Goal: Task Accomplishment & Management: Use online tool/utility

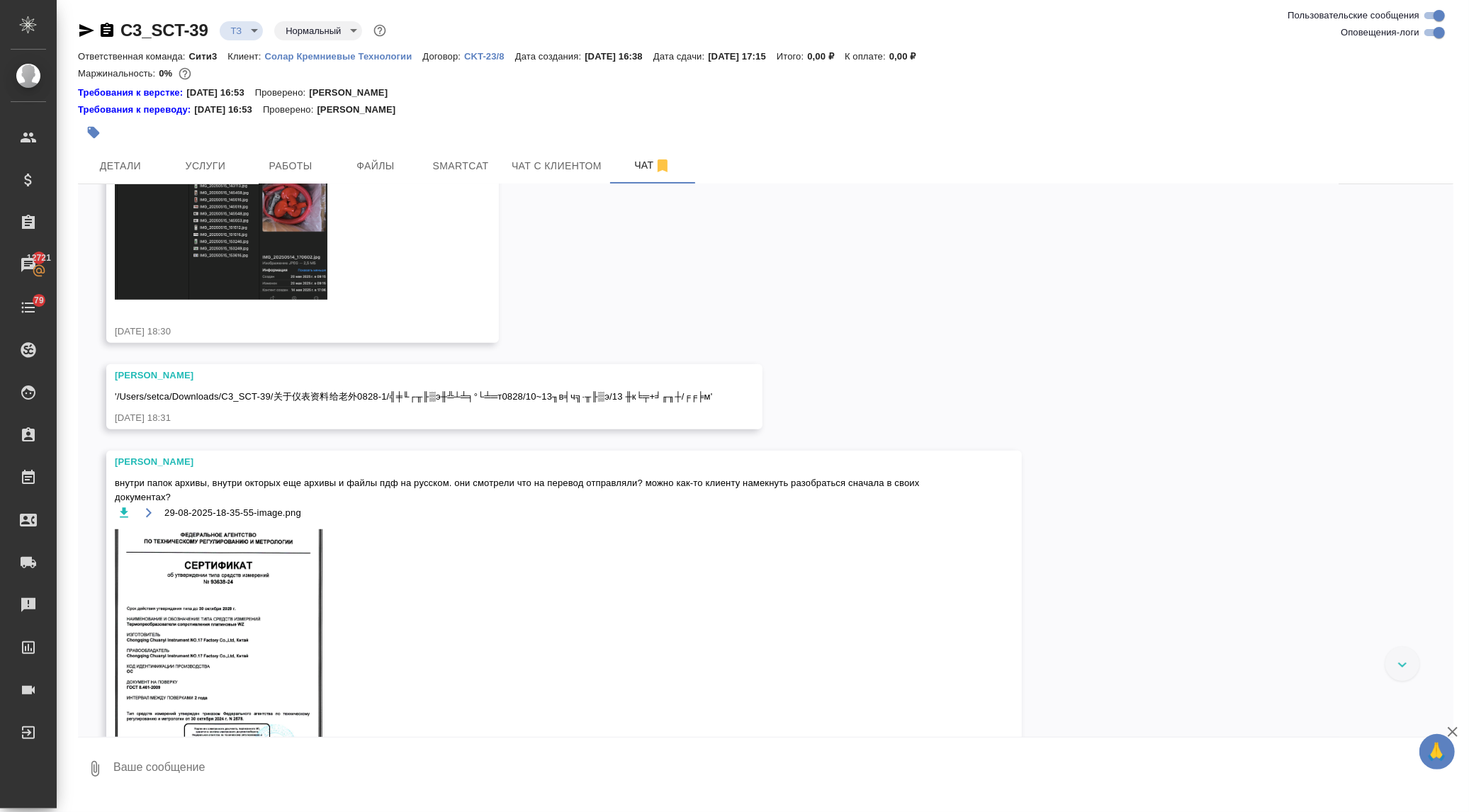
scroll to position [595, 0]
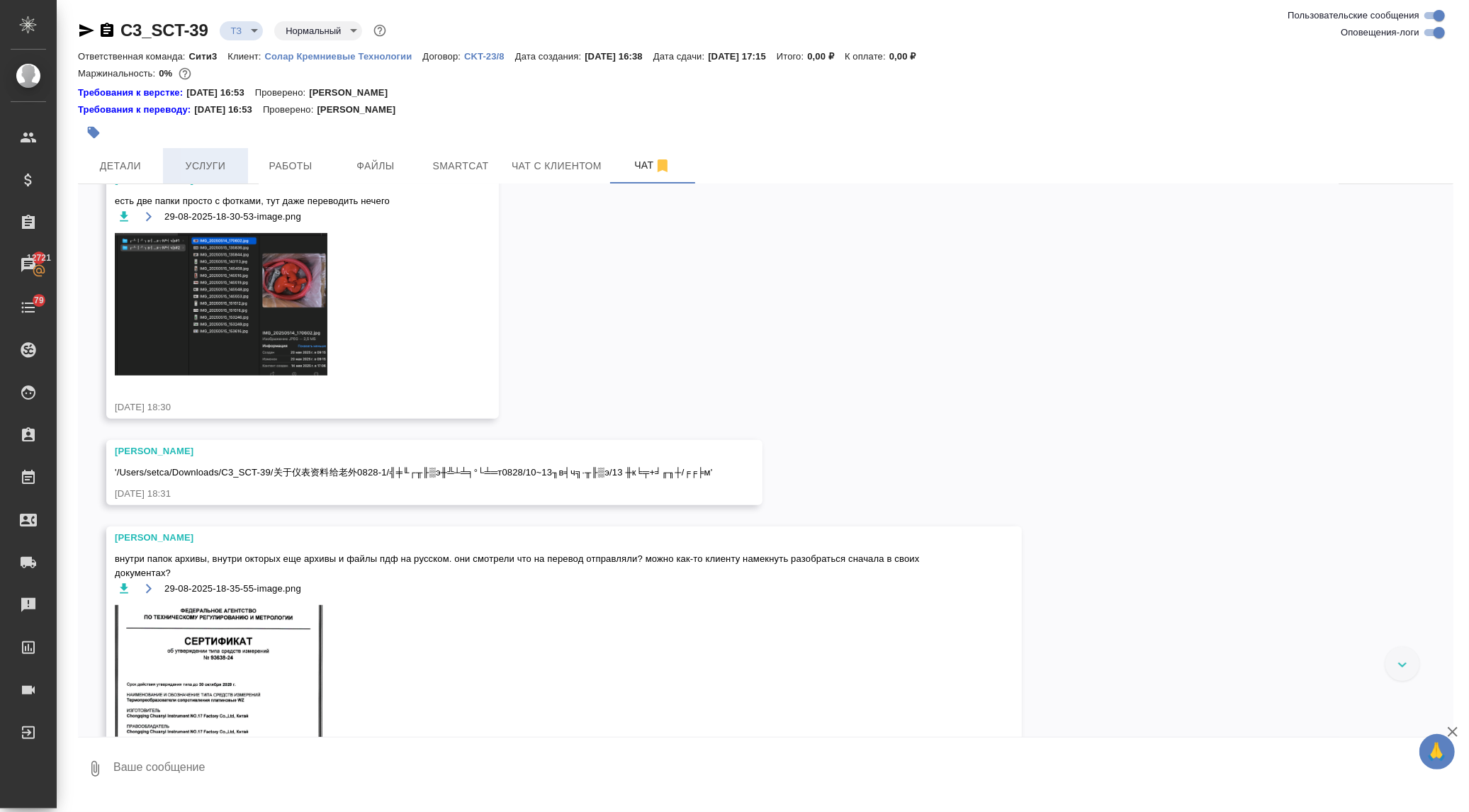
click at [193, 168] on span "Услуги" at bounding box center [206, 166] width 68 height 18
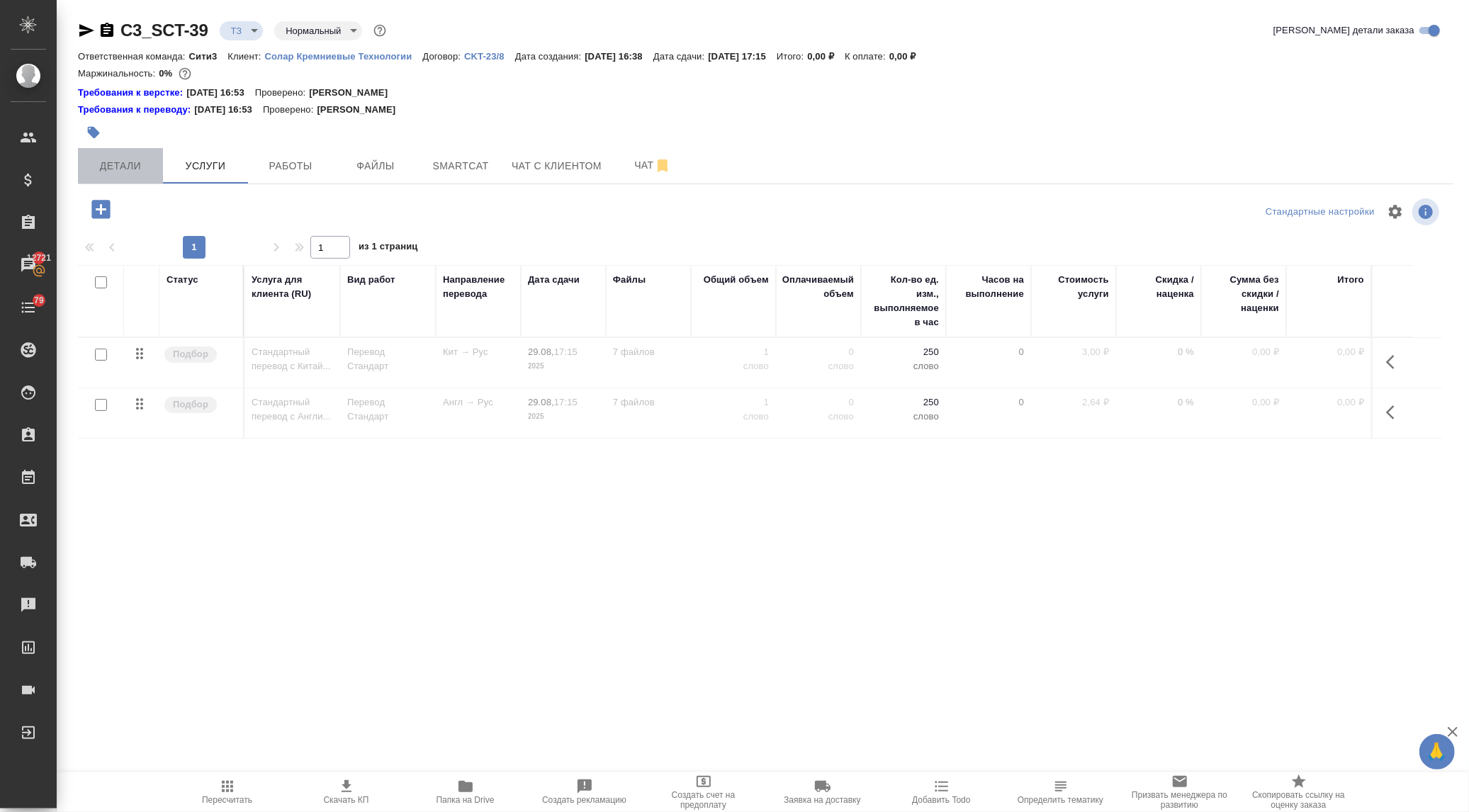
click at [112, 165] on span "Детали" at bounding box center [121, 166] width 68 height 18
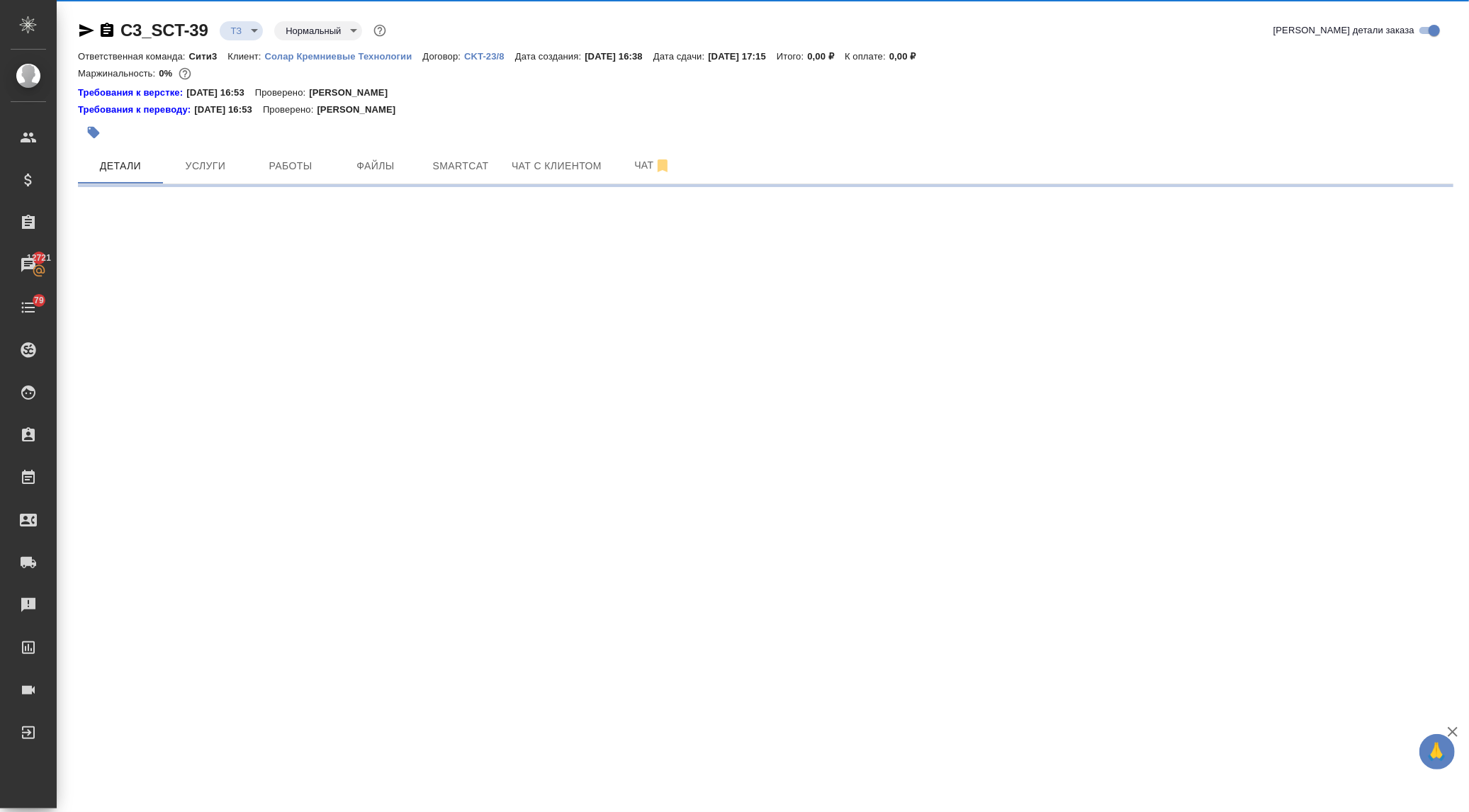
select select "RU"
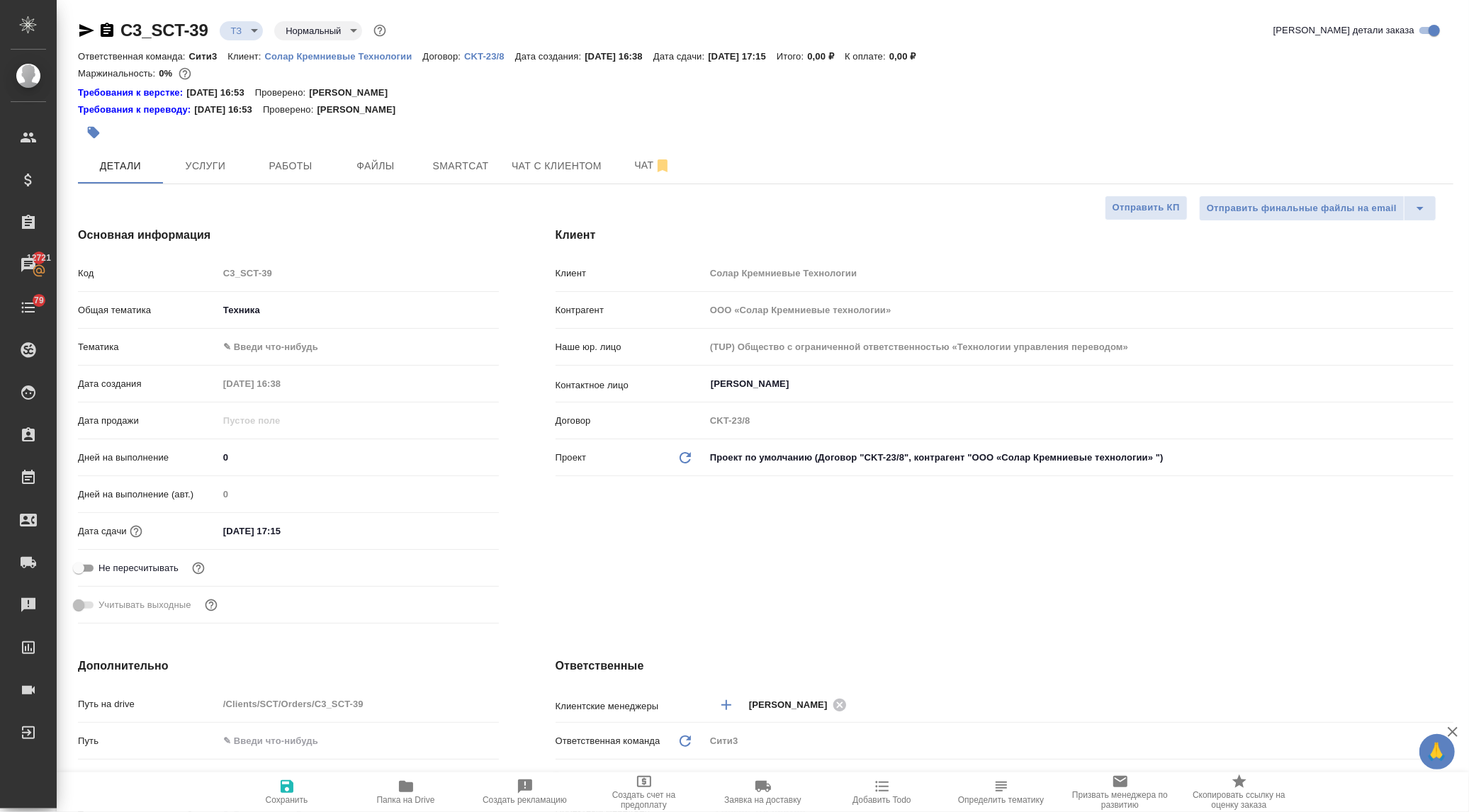
type textarea "x"
click at [325, 529] on input "[DATE] 17:15" at bounding box center [280, 531] width 124 height 20
click at [450, 524] on icon "button" at bounding box center [458, 530] width 17 height 17
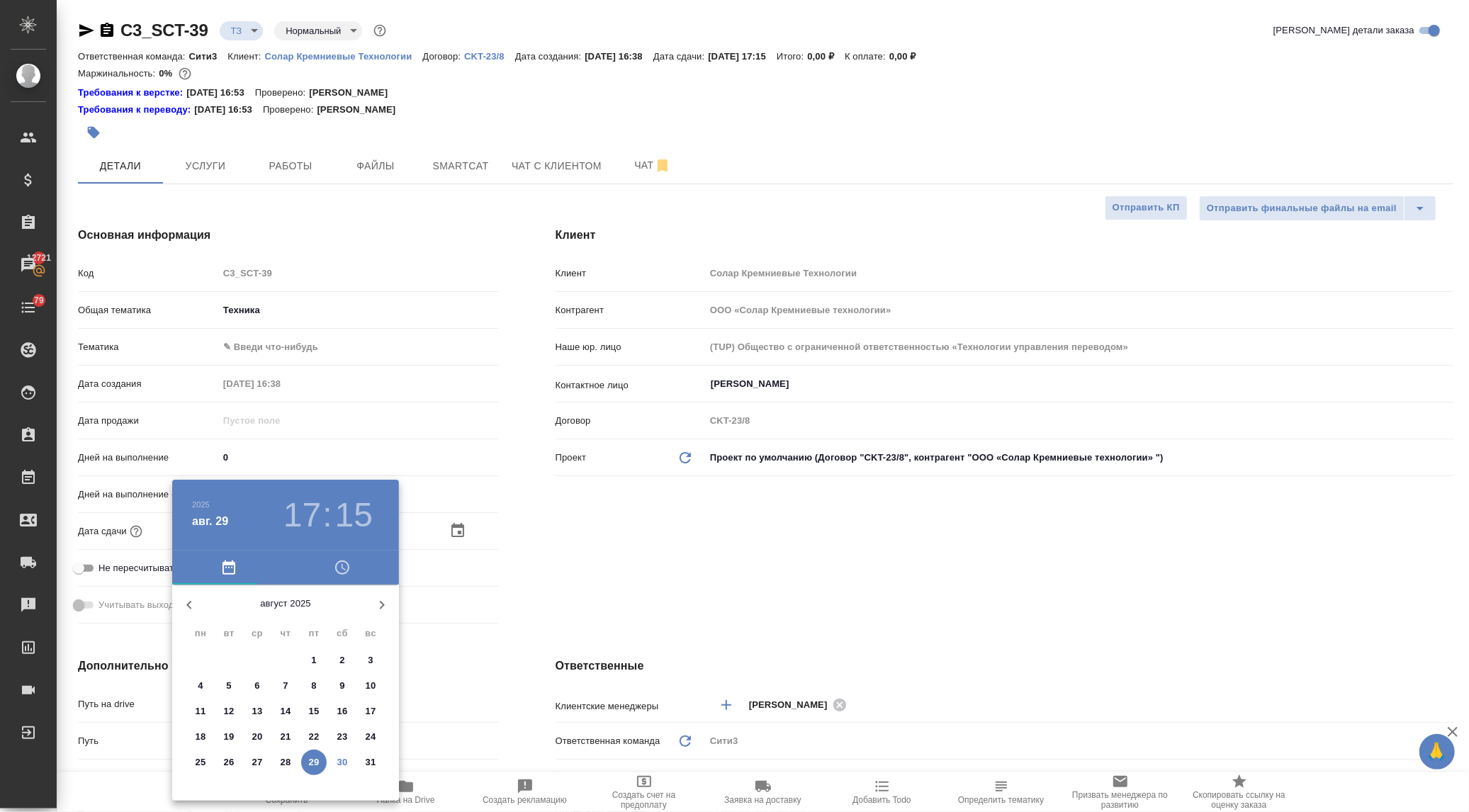
click at [379, 596] on icon "button" at bounding box center [381, 605] width 17 height 17
click at [195, 655] on span "1" at bounding box center [201, 660] width 25 height 14
type input "[DATE] 17:15"
type textarea "x"
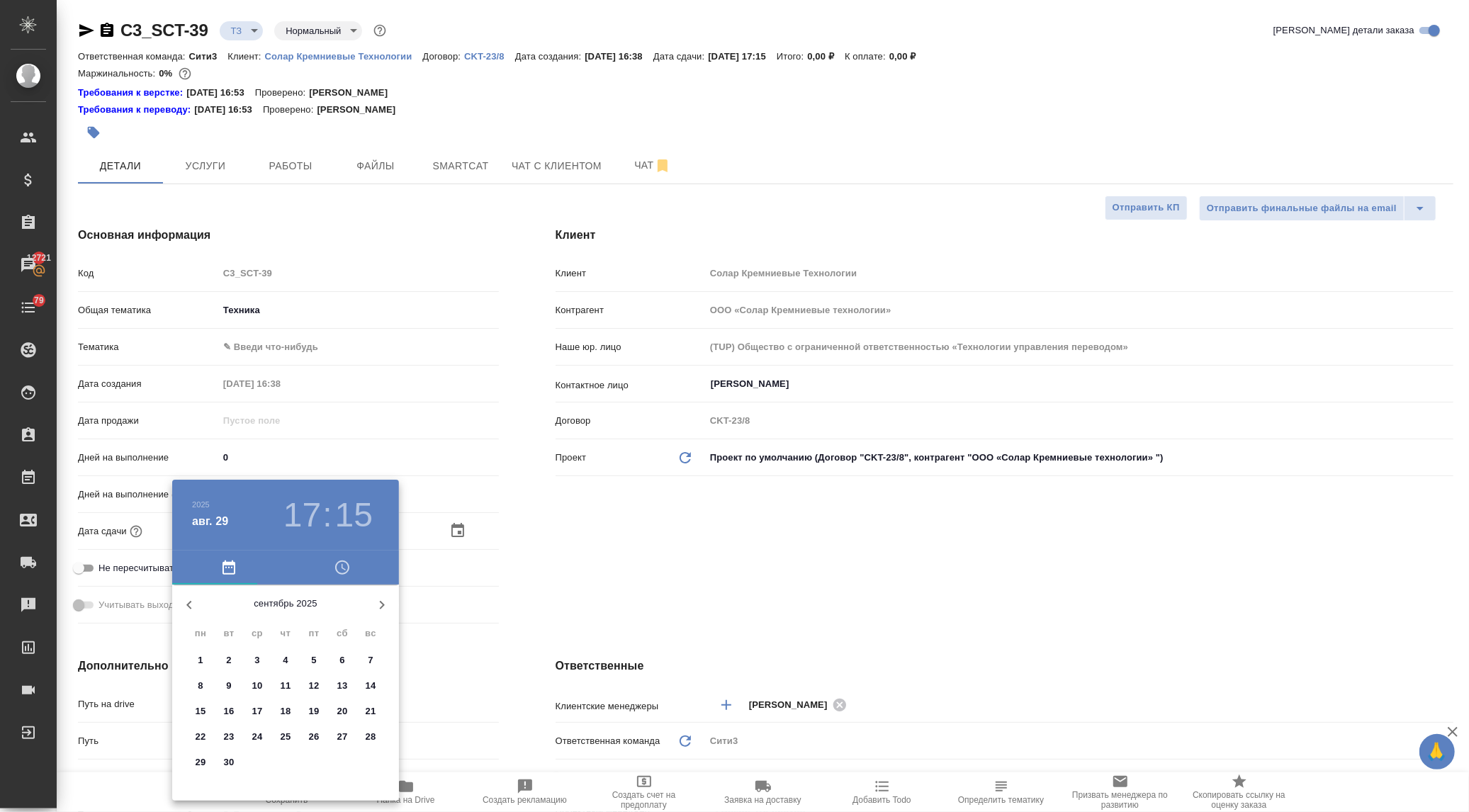
type textarea "x"
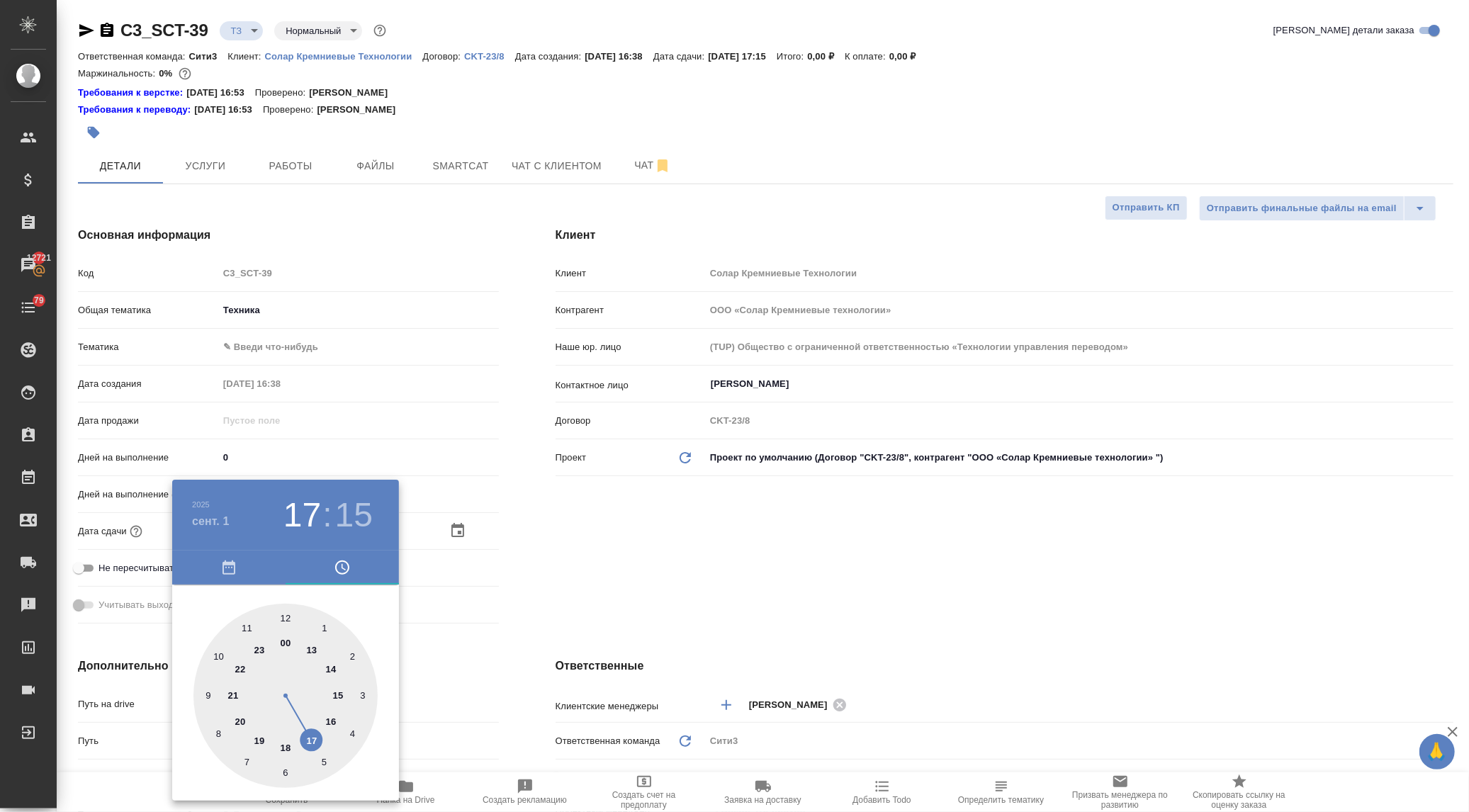
click at [285, 615] on div at bounding box center [285, 695] width 184 height 184
type input "[DATE] 12:15"
type textarea "x"
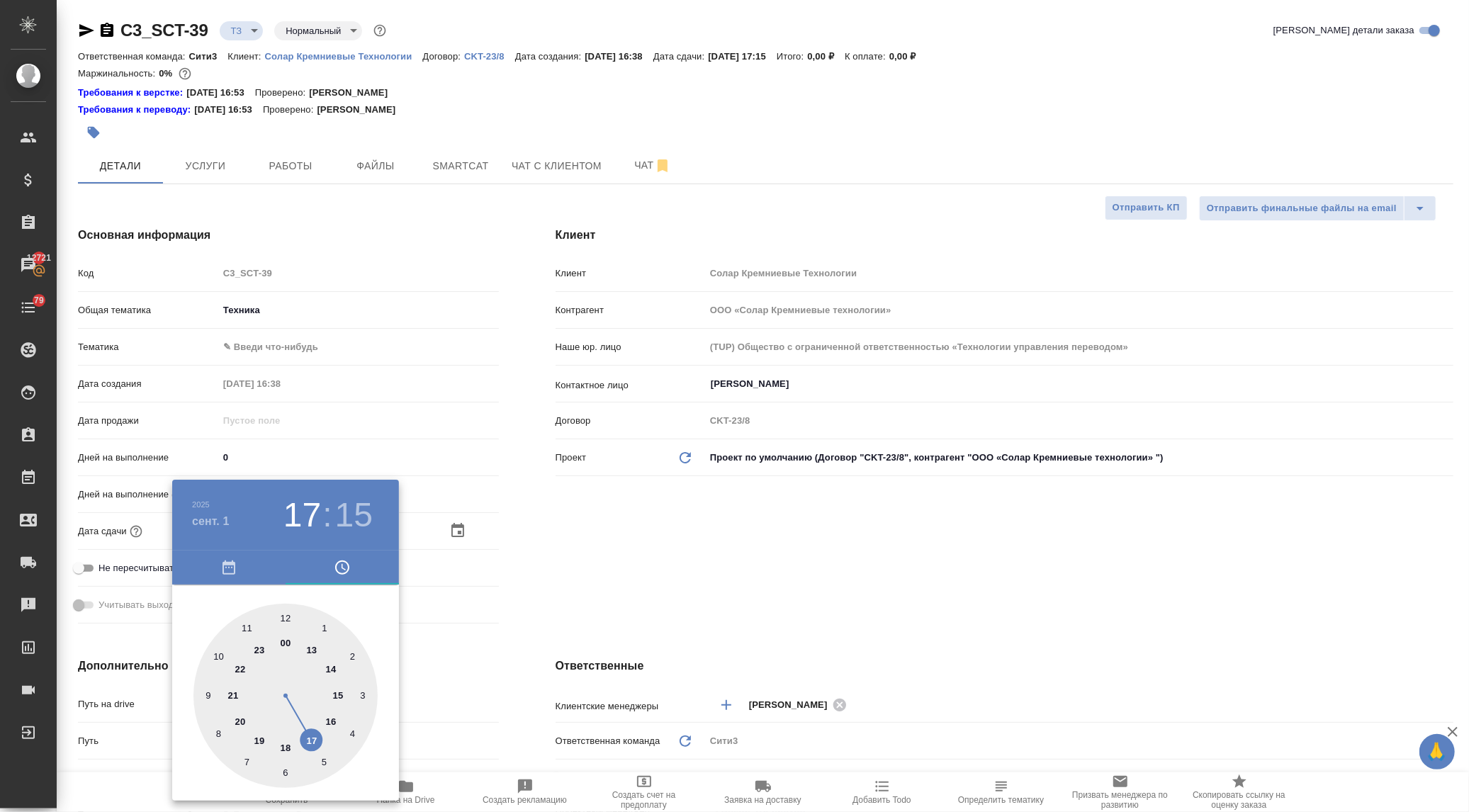
click at [285, 615] on div at bounding box center [285, 695] width 184 height 184
type input "[DATE] 12:00"
type textarea "x"
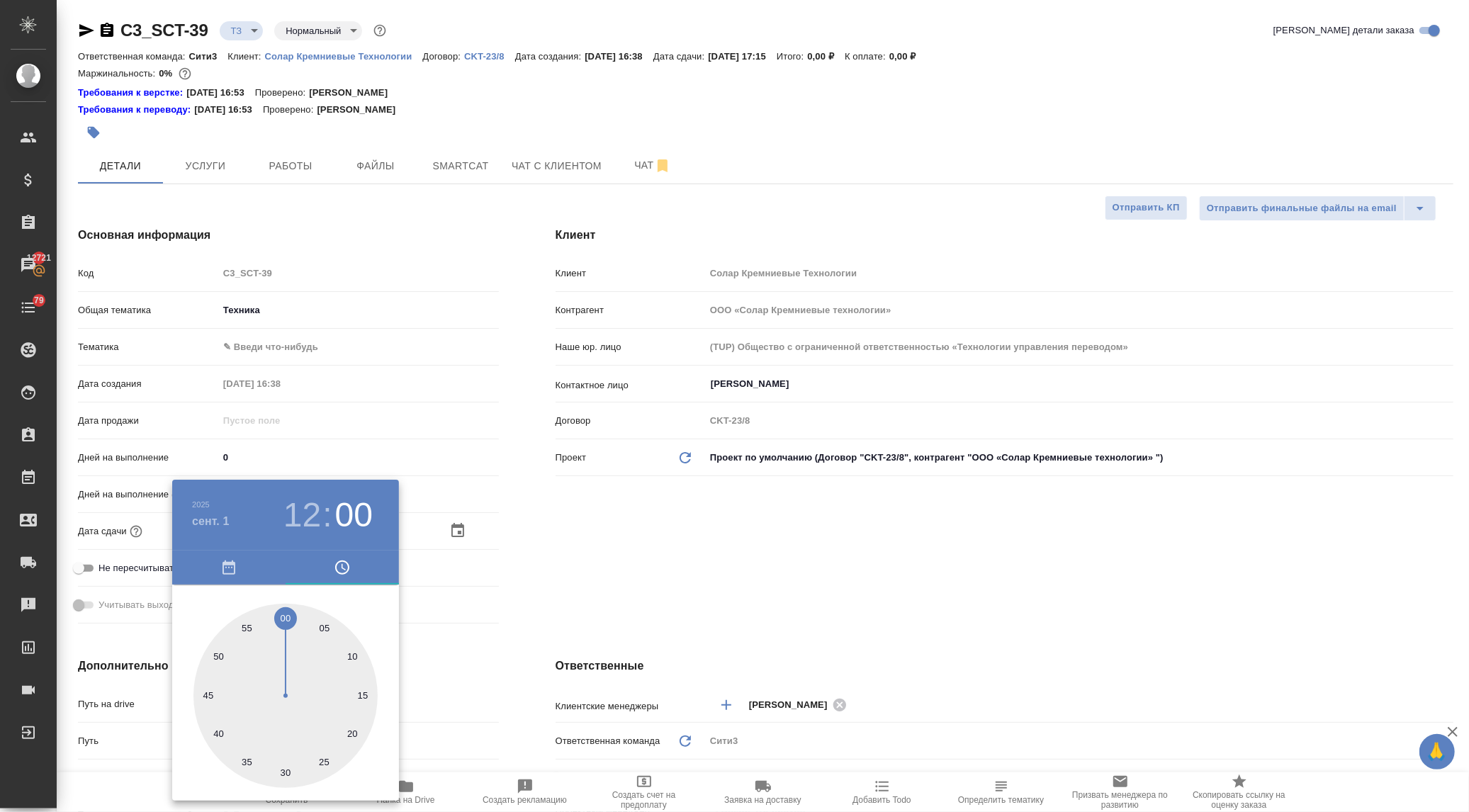
click at [456, 614] on div at bounding box center [734, 406] width 1469 height 812
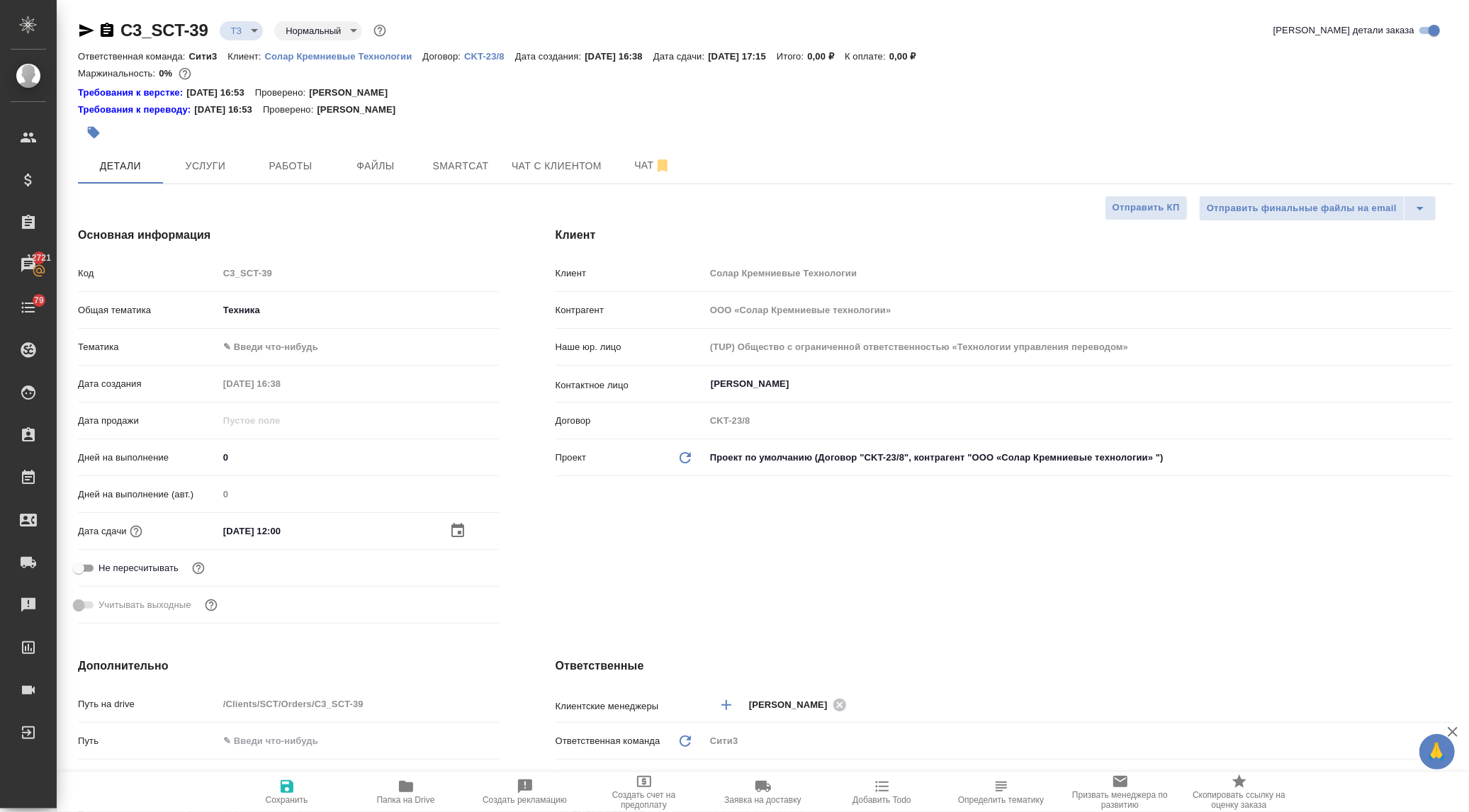
click at [284, 803] on span "Сохранить" at bounding box center [287, 800] width 42 height 10
type textarea "x"
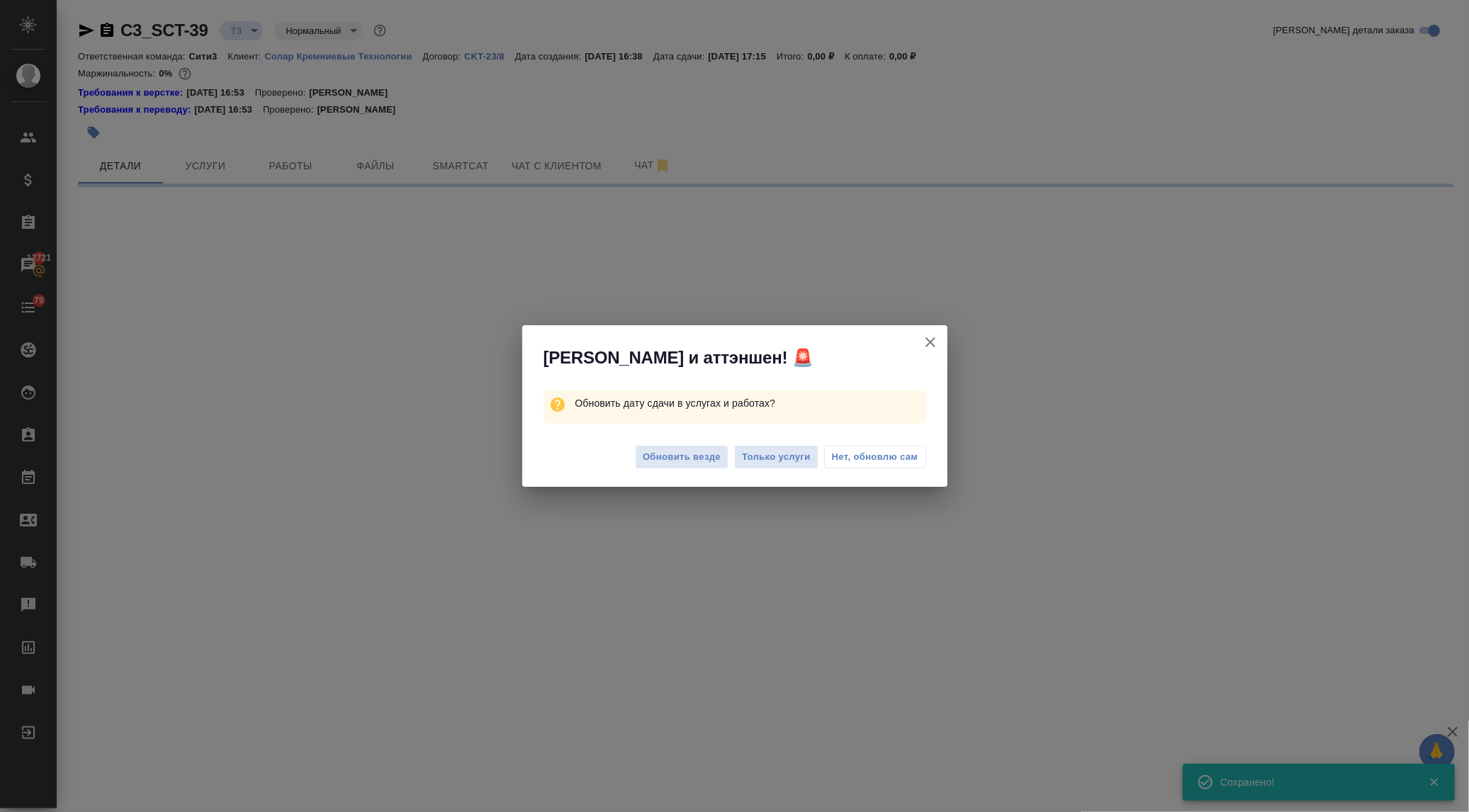
select select "RU"
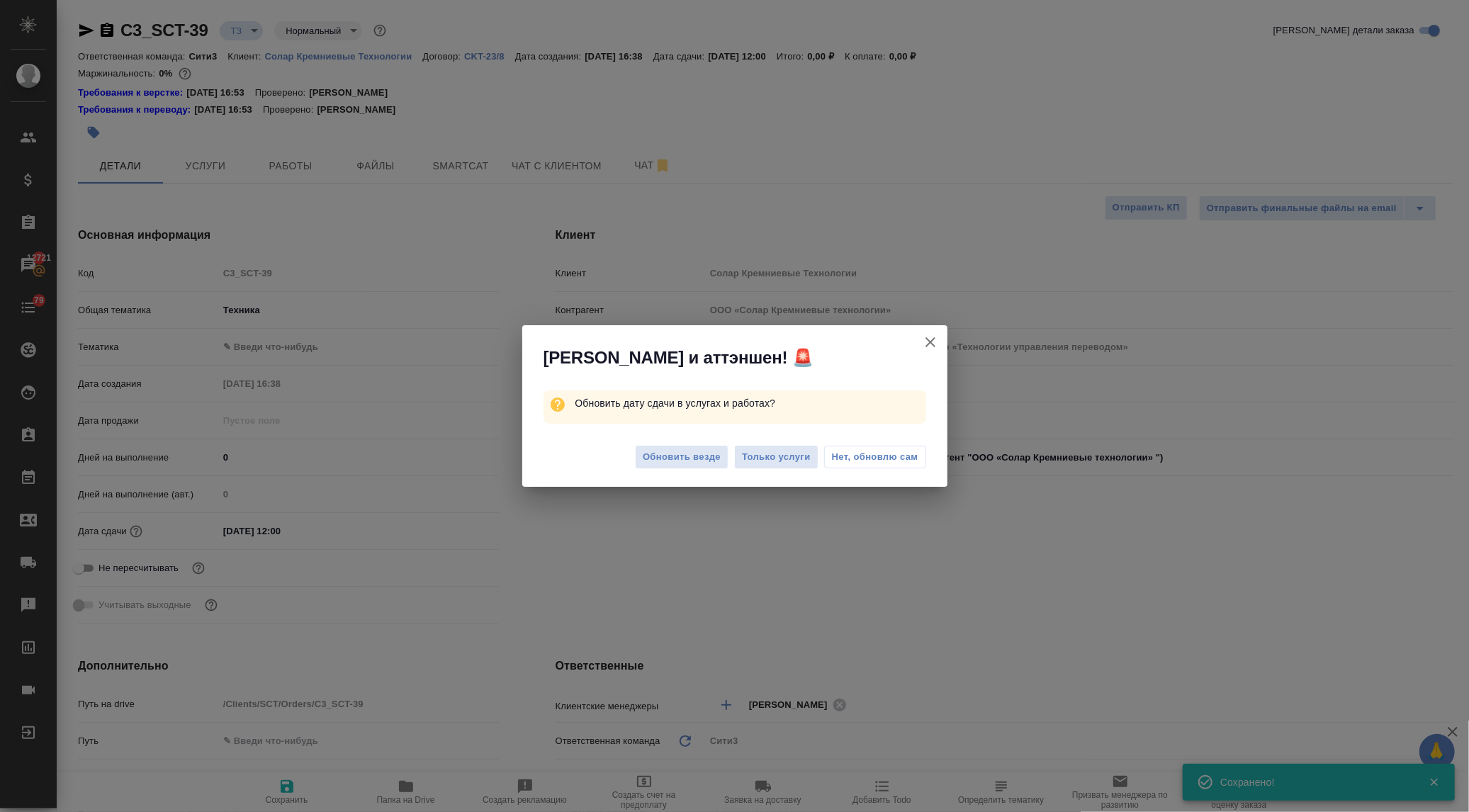
type textarea "x"
click at [659, 463] on span "Обновить везде" at bounding box center [681, 457] width 78 height 16
type textarea "x"
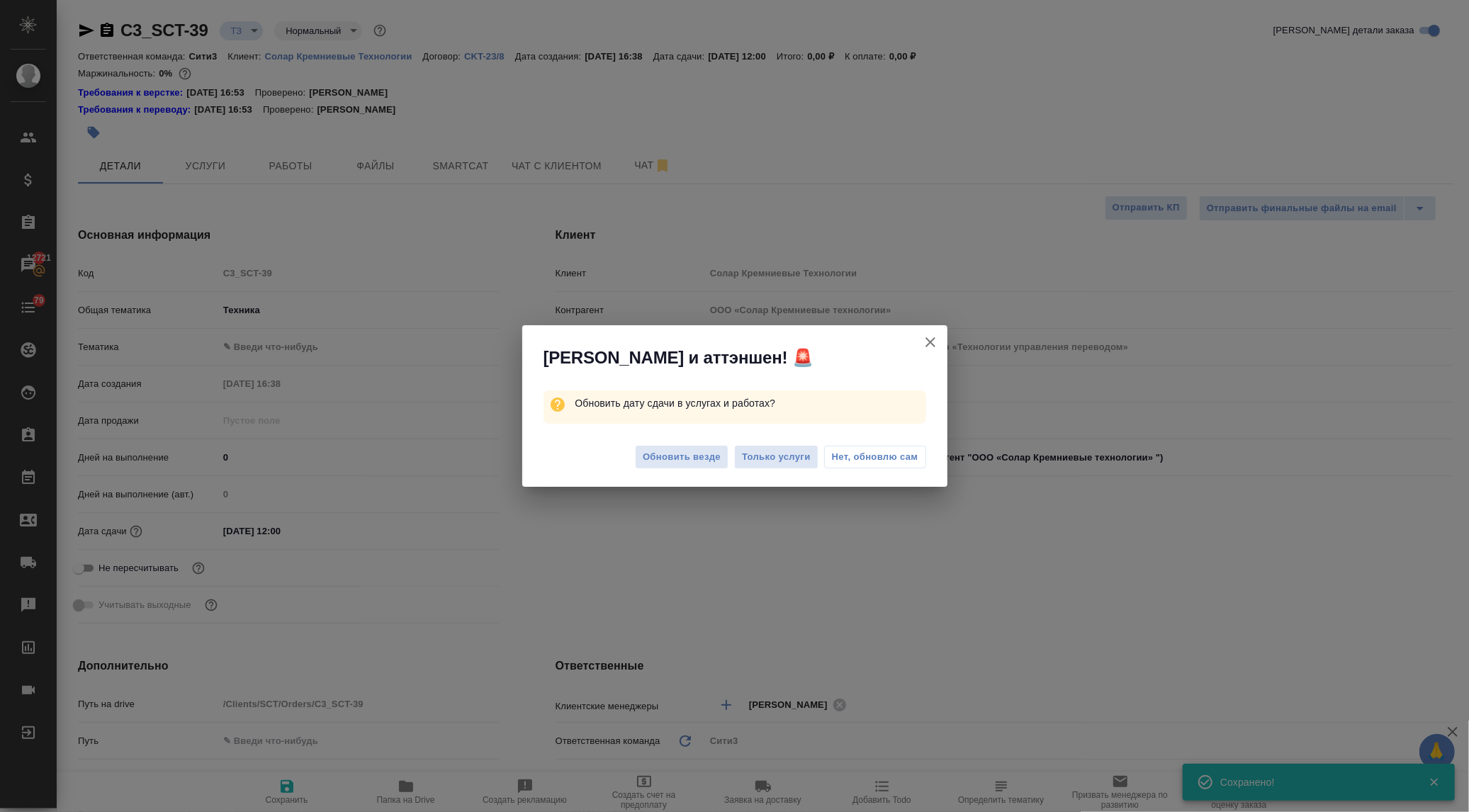
type textarea "x"
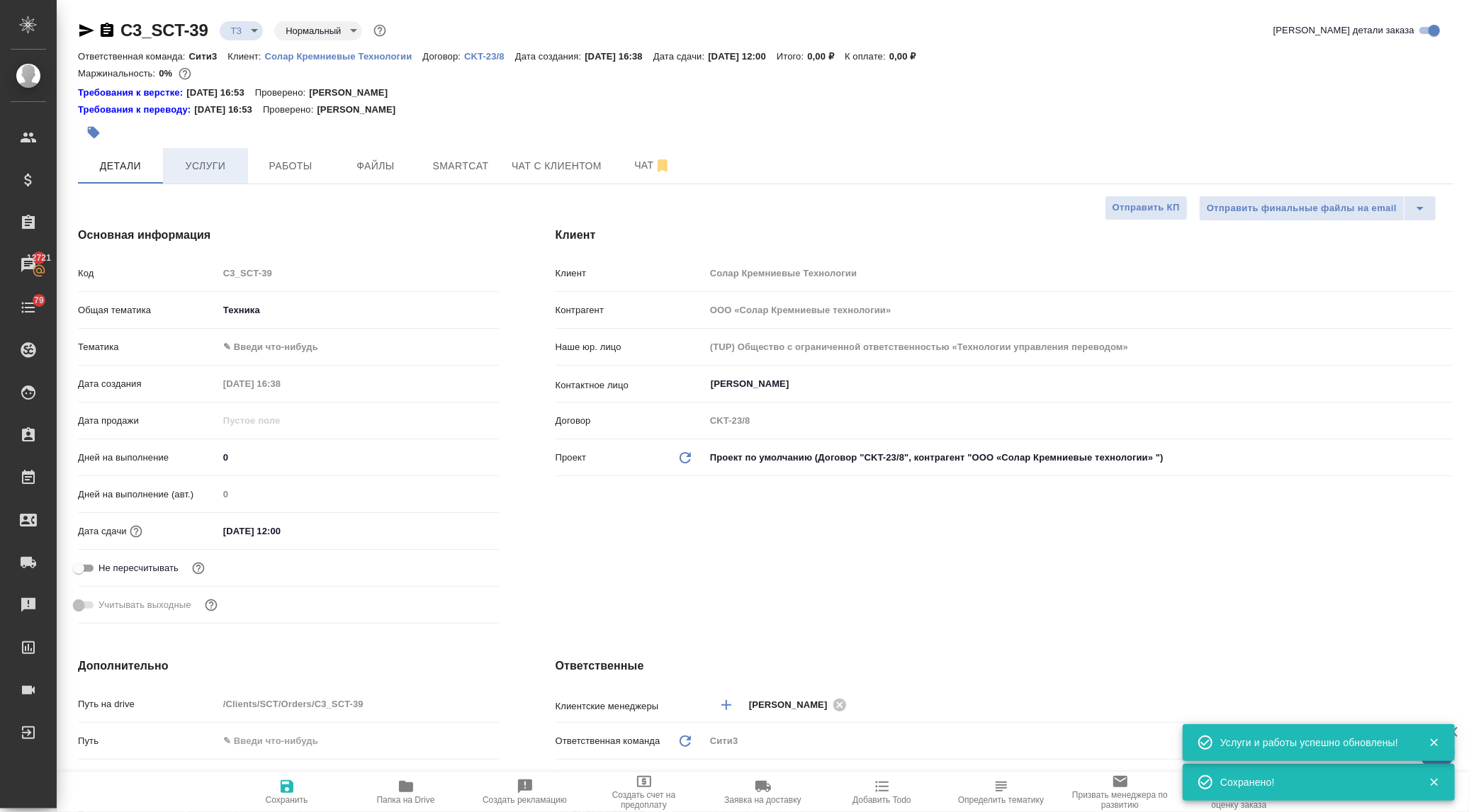
click at [209, 172] on span "Услуги" at bounding box center [206, 166] width 68 height 18
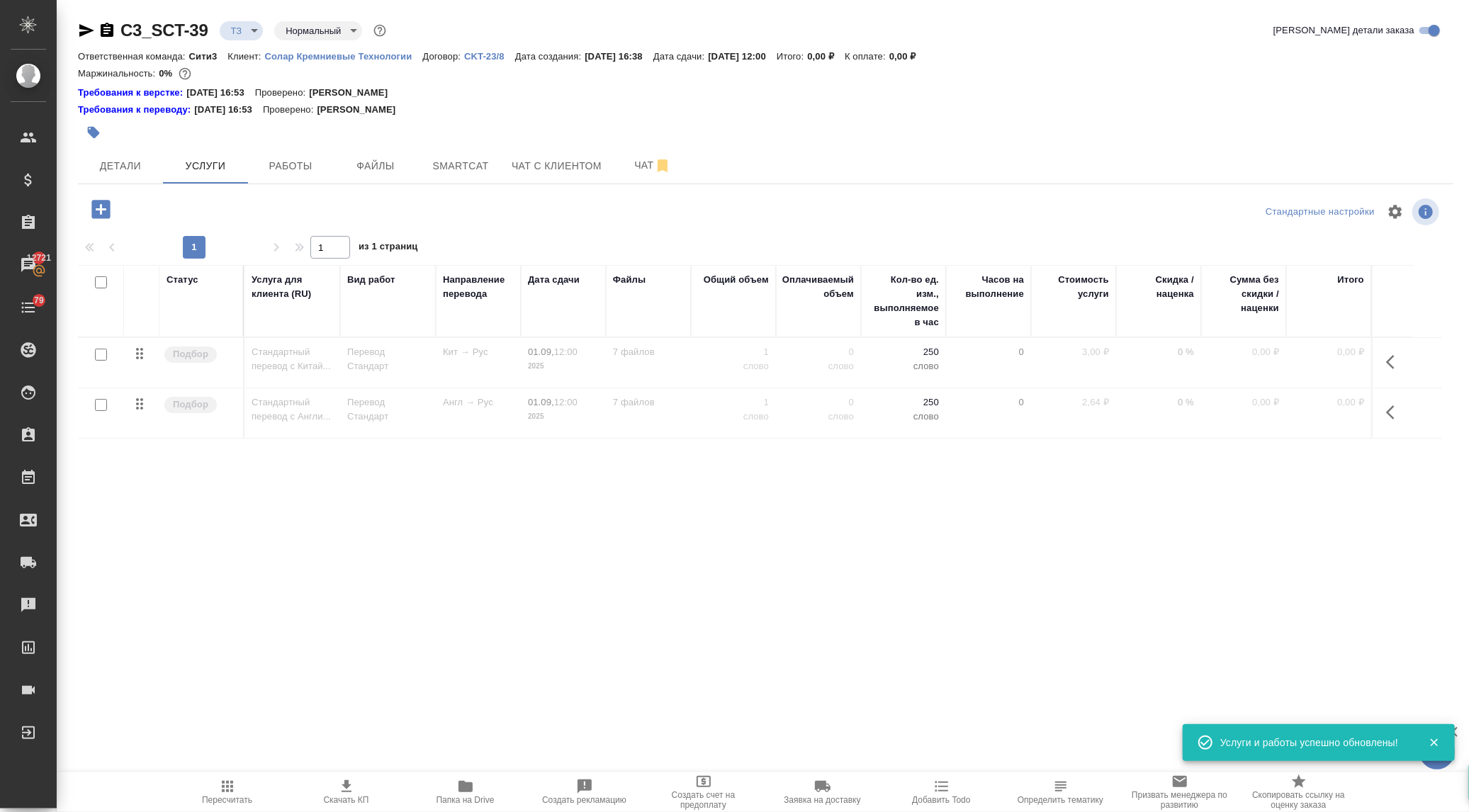
click at [1394, 354] on icon "button" at bounding box center [1394, 362] width 17 height 17
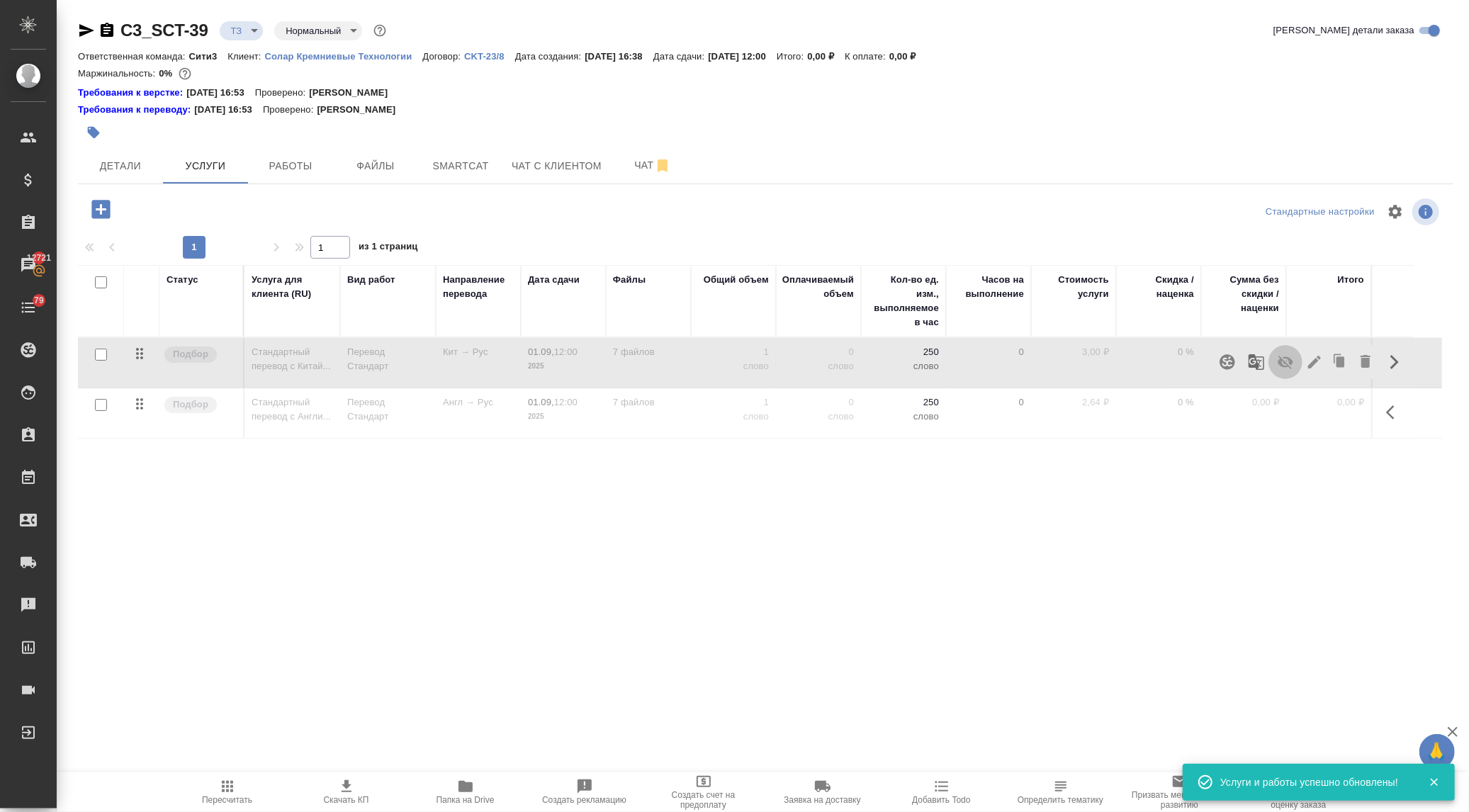
click at [1288, 357] on icon "button" at bounding box center [1285, 362] width 17 height 17
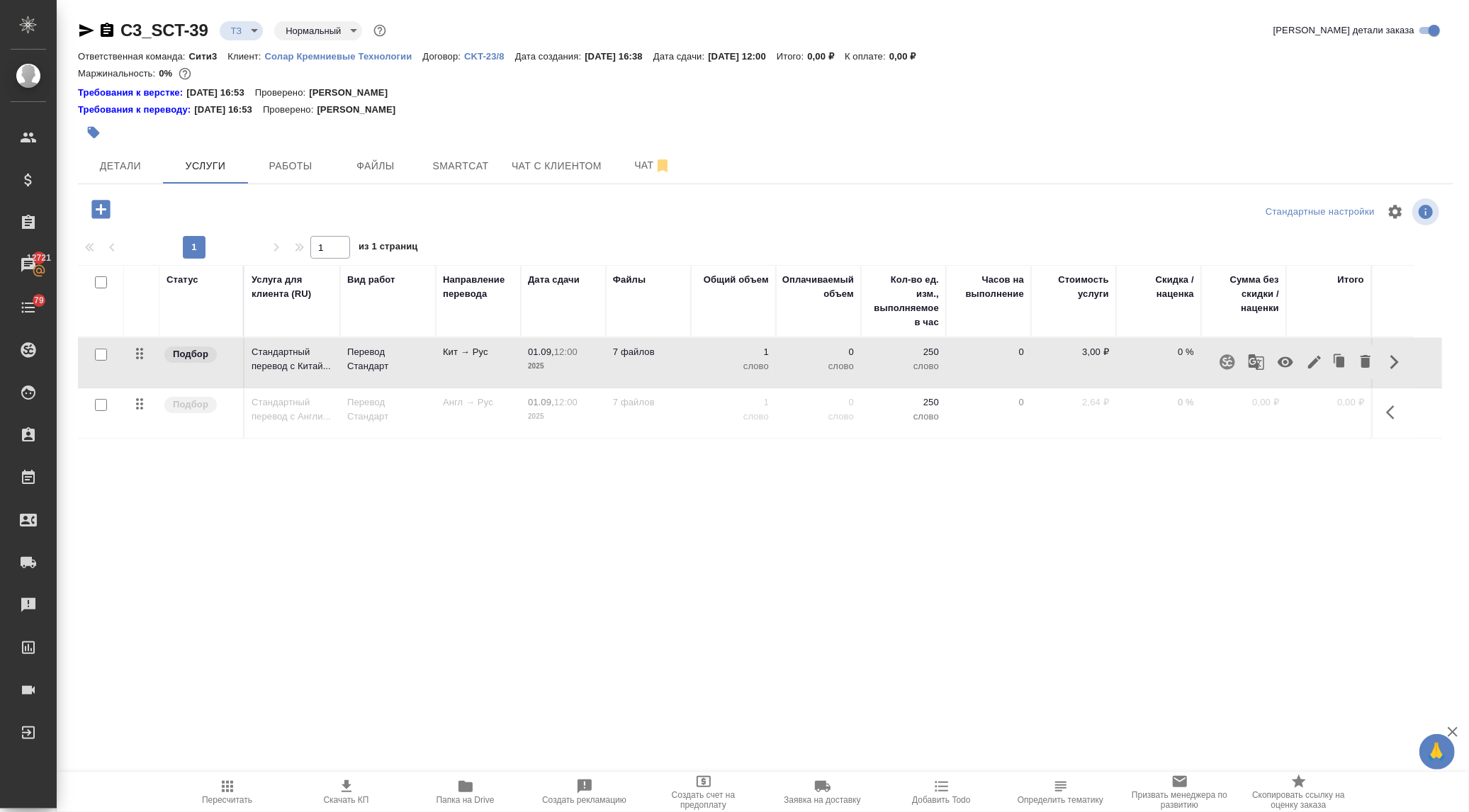
click at [1389, 408] on icon "button" at bounding box center [1394, 412] width 17 height 17
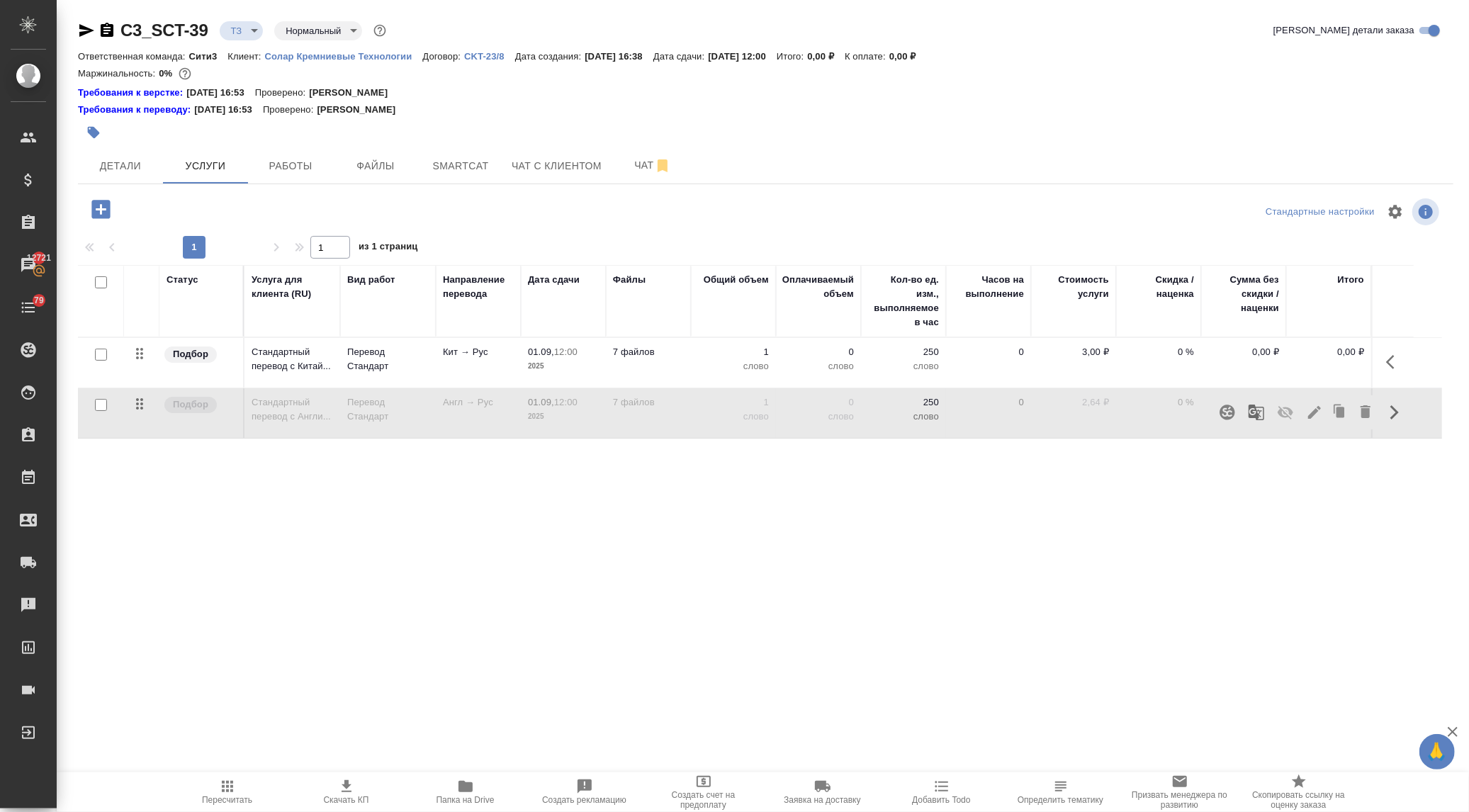
click at [1283, 407] on icon "button" at bounding box center [1285, 412] width 17 height 17
click at [97, 352] on input "checkbox" at bounding box center [101, 354] width 12 height 12
checkbox input "true"
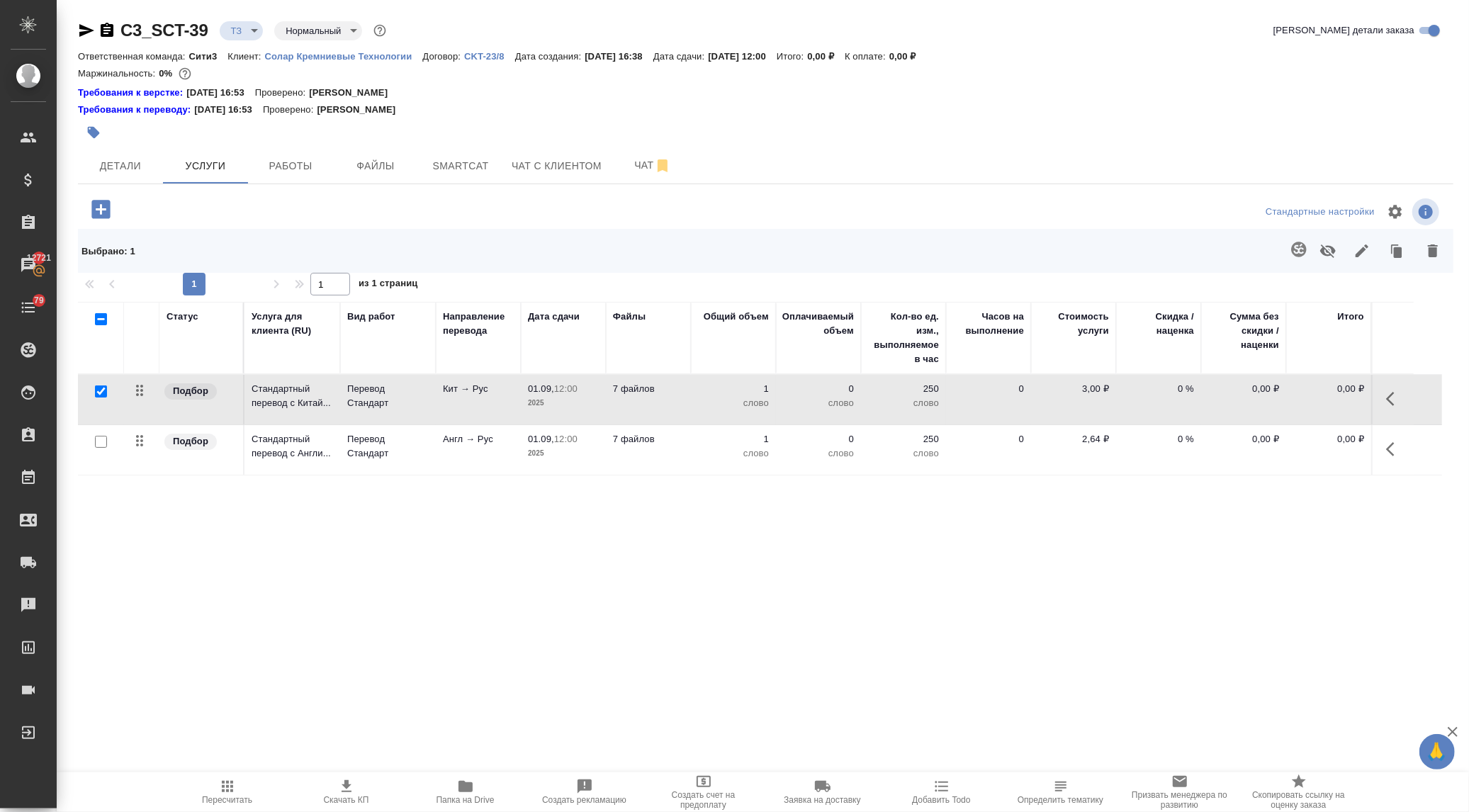
click at [1292, 243] on icon "button" at bounding box center [1299, 250] width 17 height 17
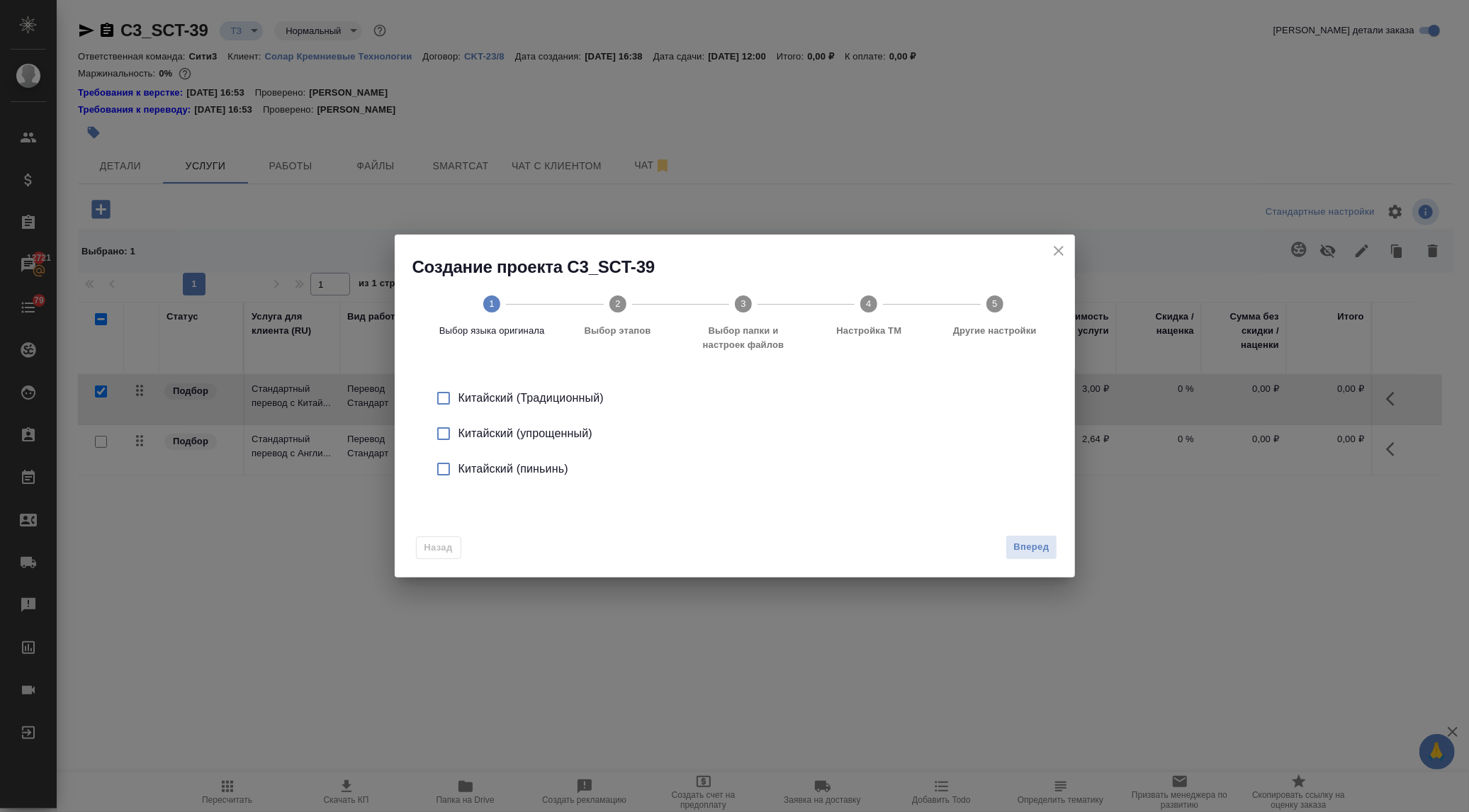
click at [1056, 250] on icon "close" at bounding box center [1059, 251] width 17 height 17
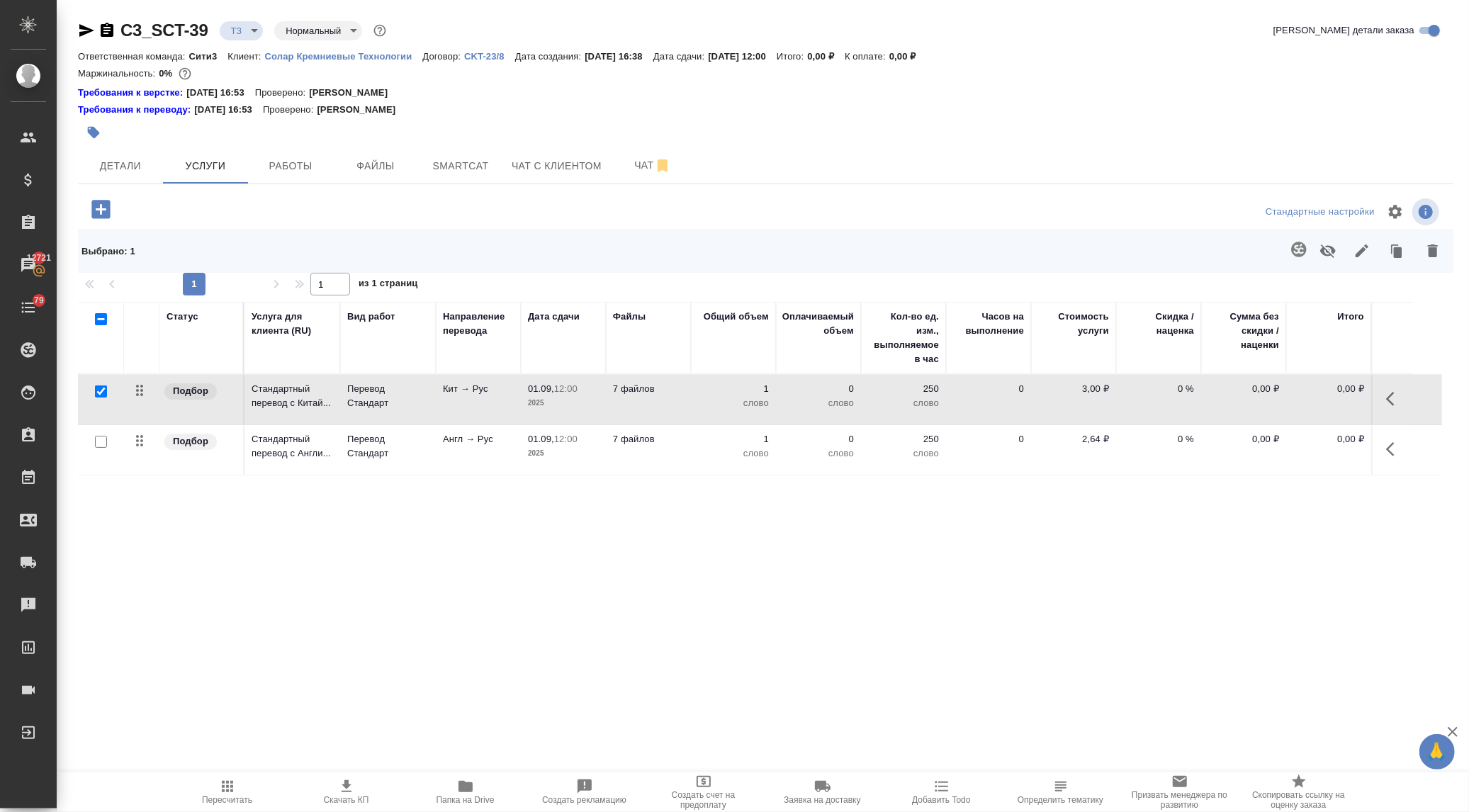
click at [1292, 250] on icon "button" at bounding box center [1298, 249] width 15 height 15
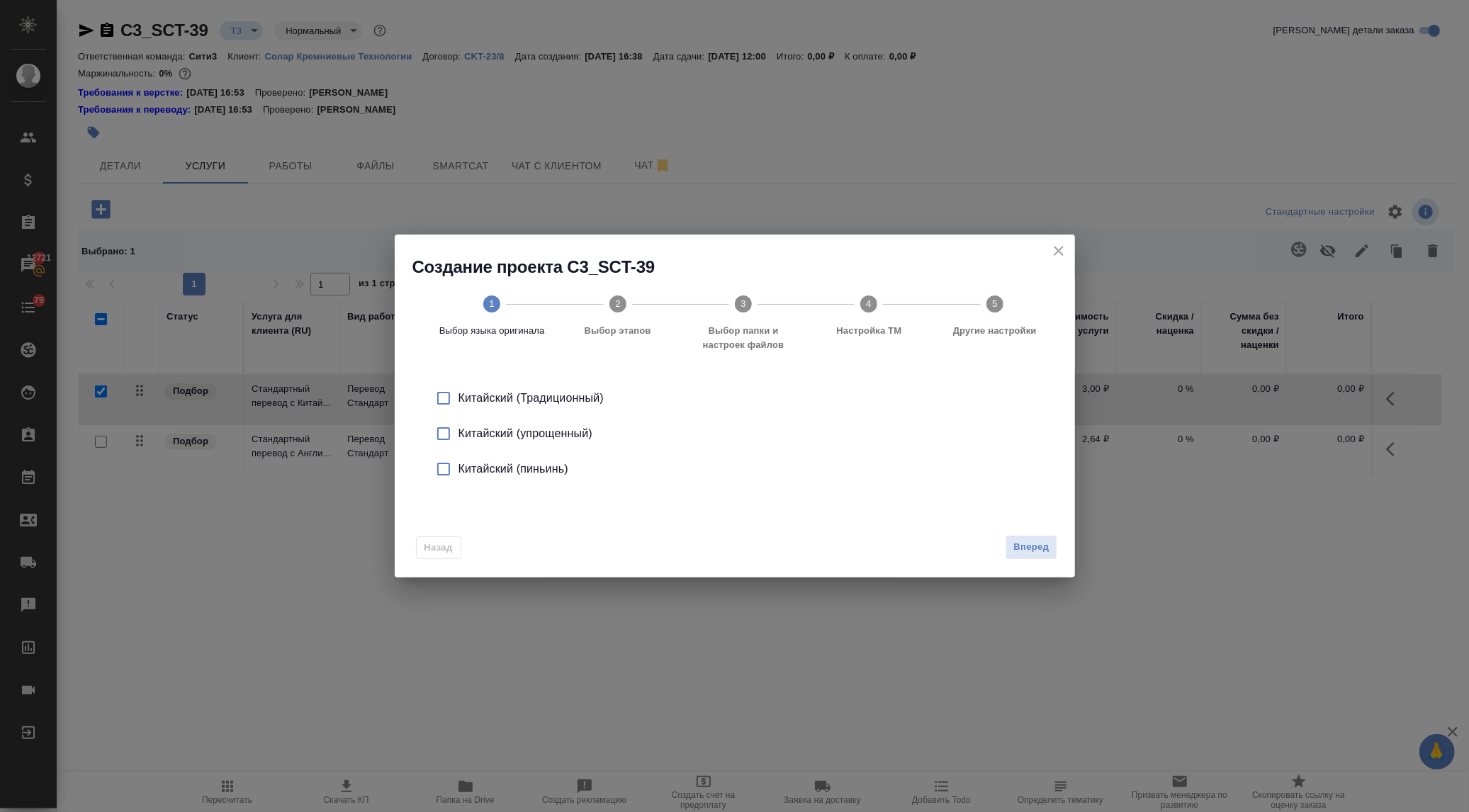
click at [571, 433] on div "Китайский (упрощенный)" at bounding box center [749, 433] width 582 height 17
click at [1037, 550] on span "Вперед" at bounding box center [1031, 547] width 36 height 16
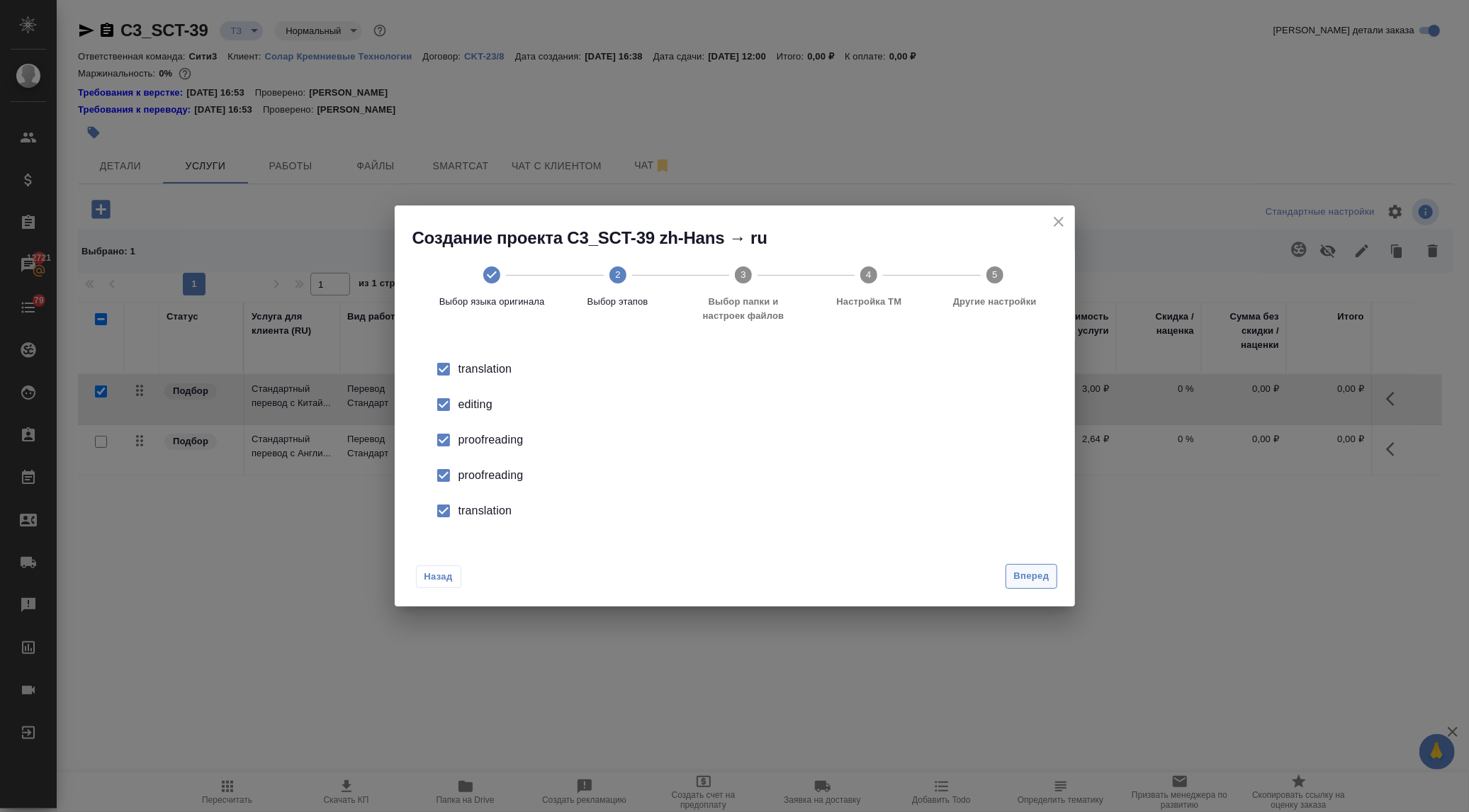
click at [1022, 570] on span "Вперед" at bounding box center [1031, 576] width 36 height 16
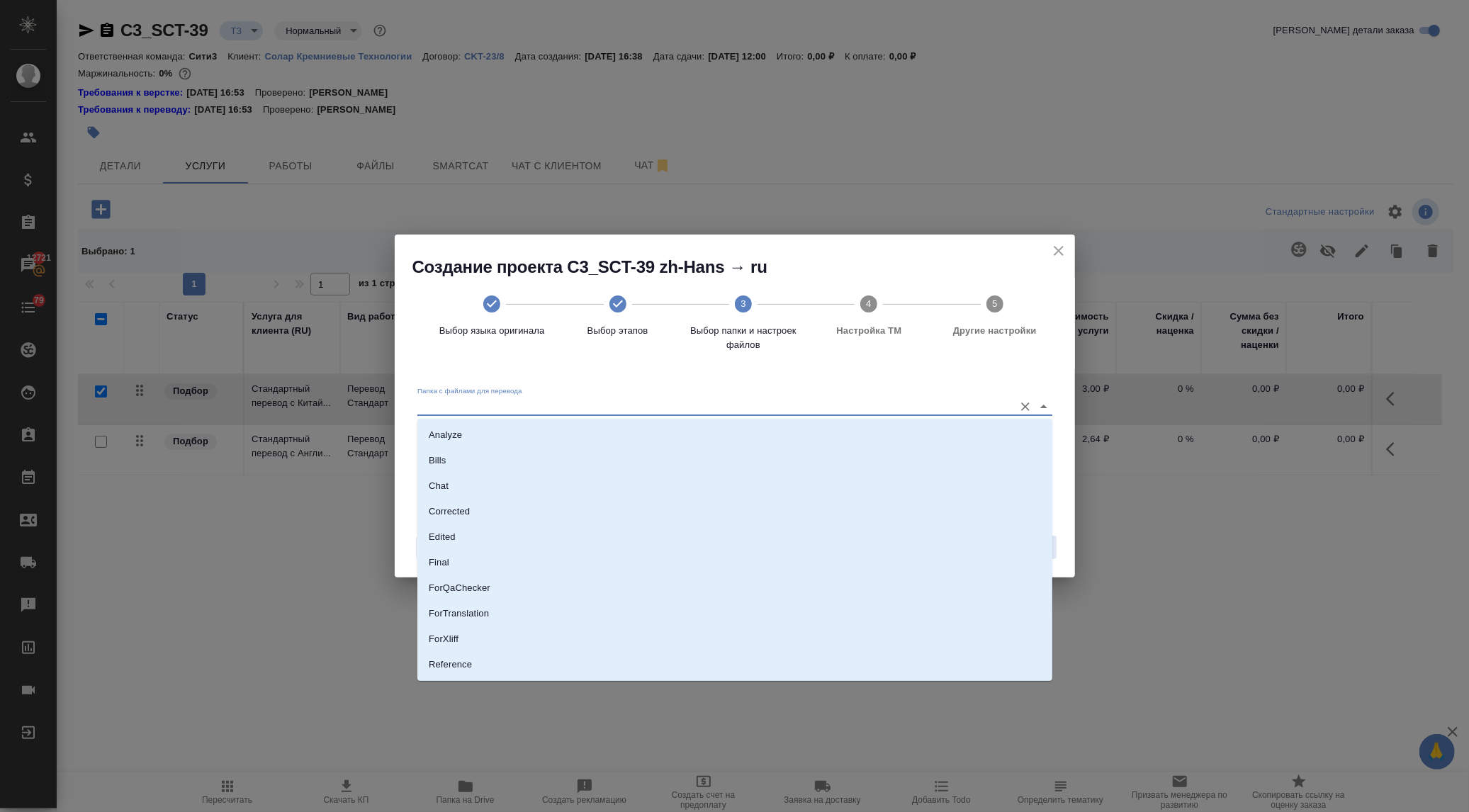
click at [561, 402] on input "Папка с файлами для перевода" at bounding box center [712, 406] width 590 height 17
click at [447, 621] on p "Source" at bounding box center [444, 616] width 30 height 14
type input "Source"
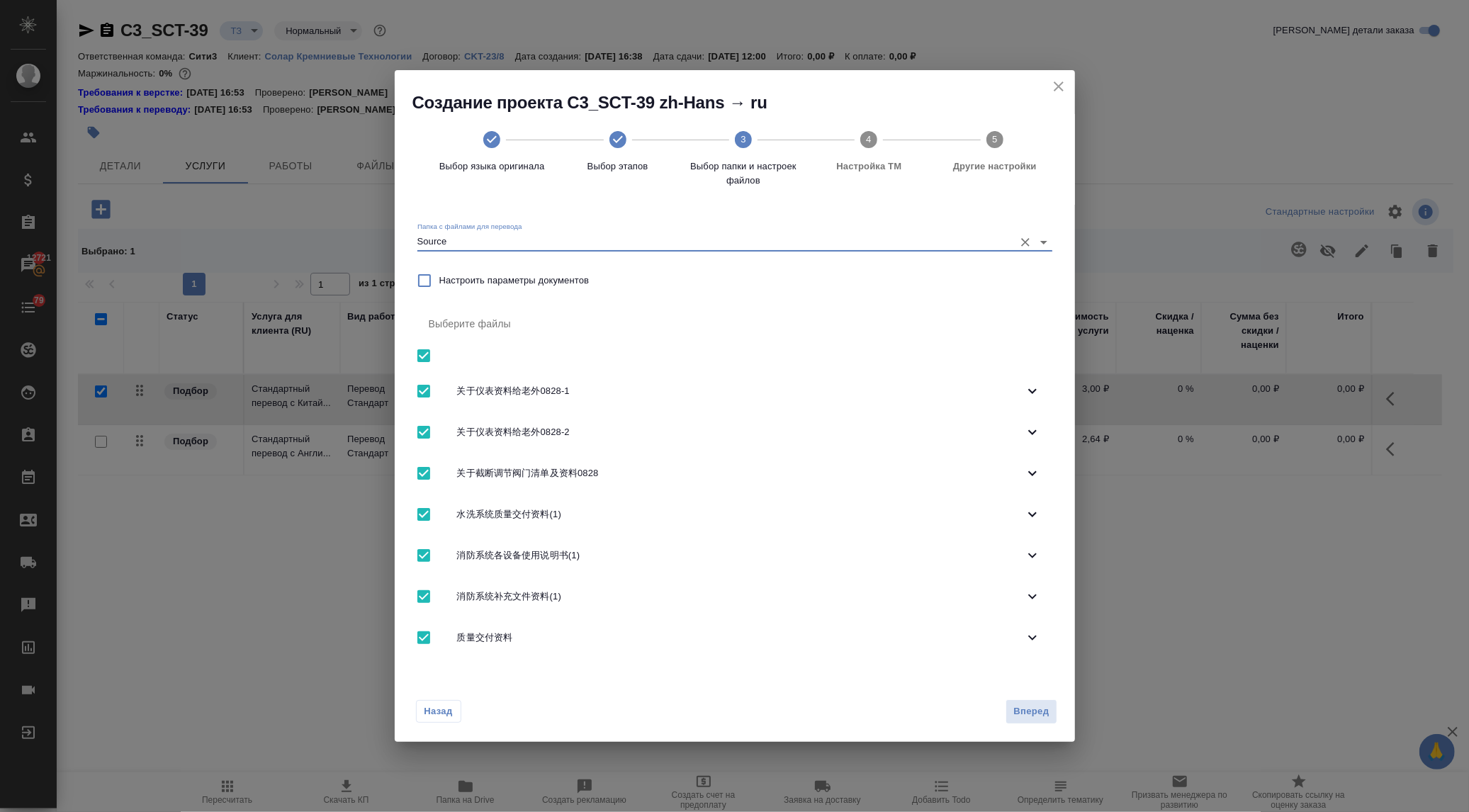
click at [421, 352] on input "checkbox" at bounding box center [423, 355] width 30 height 30
checkbox input "false"
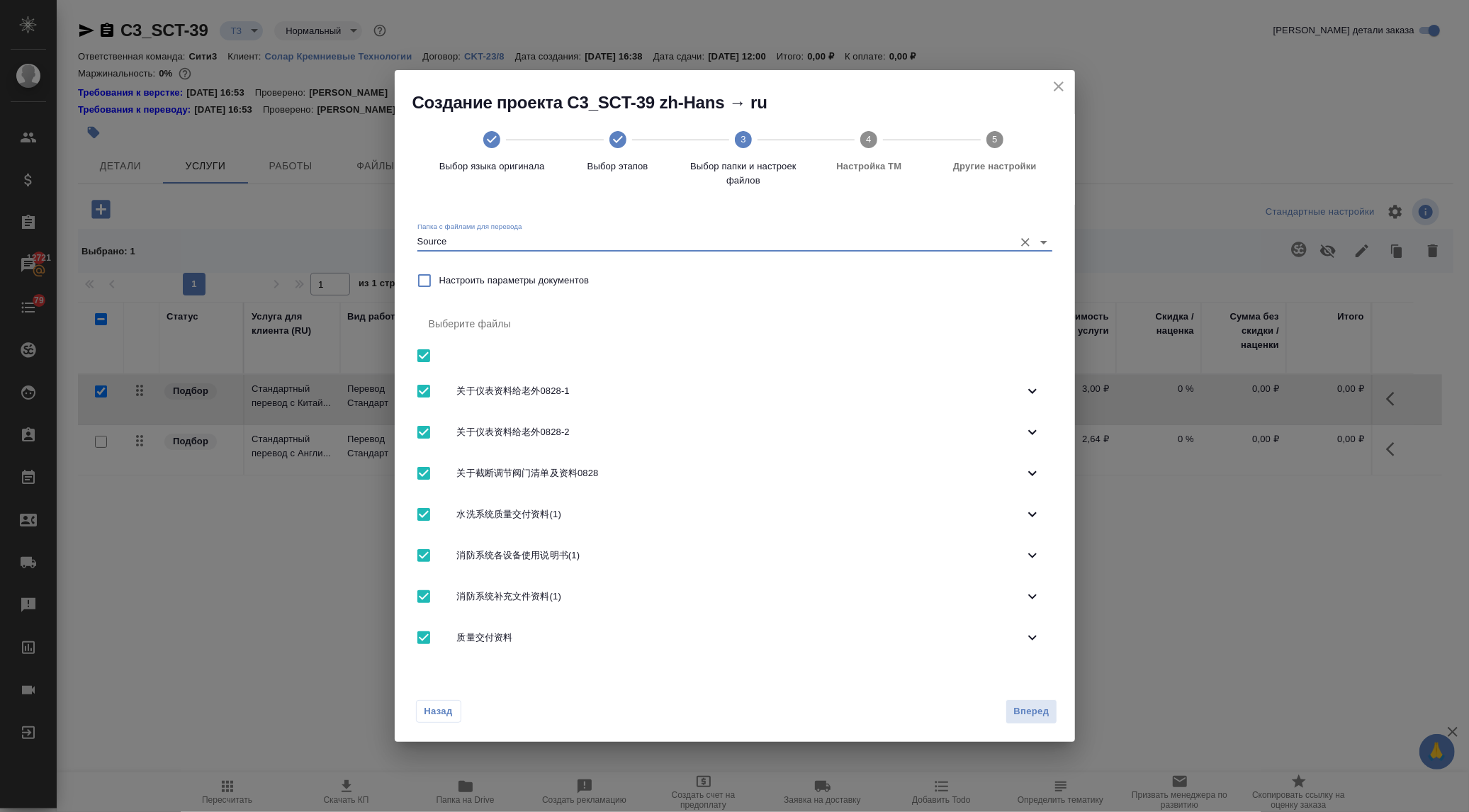
checkbox input "false"
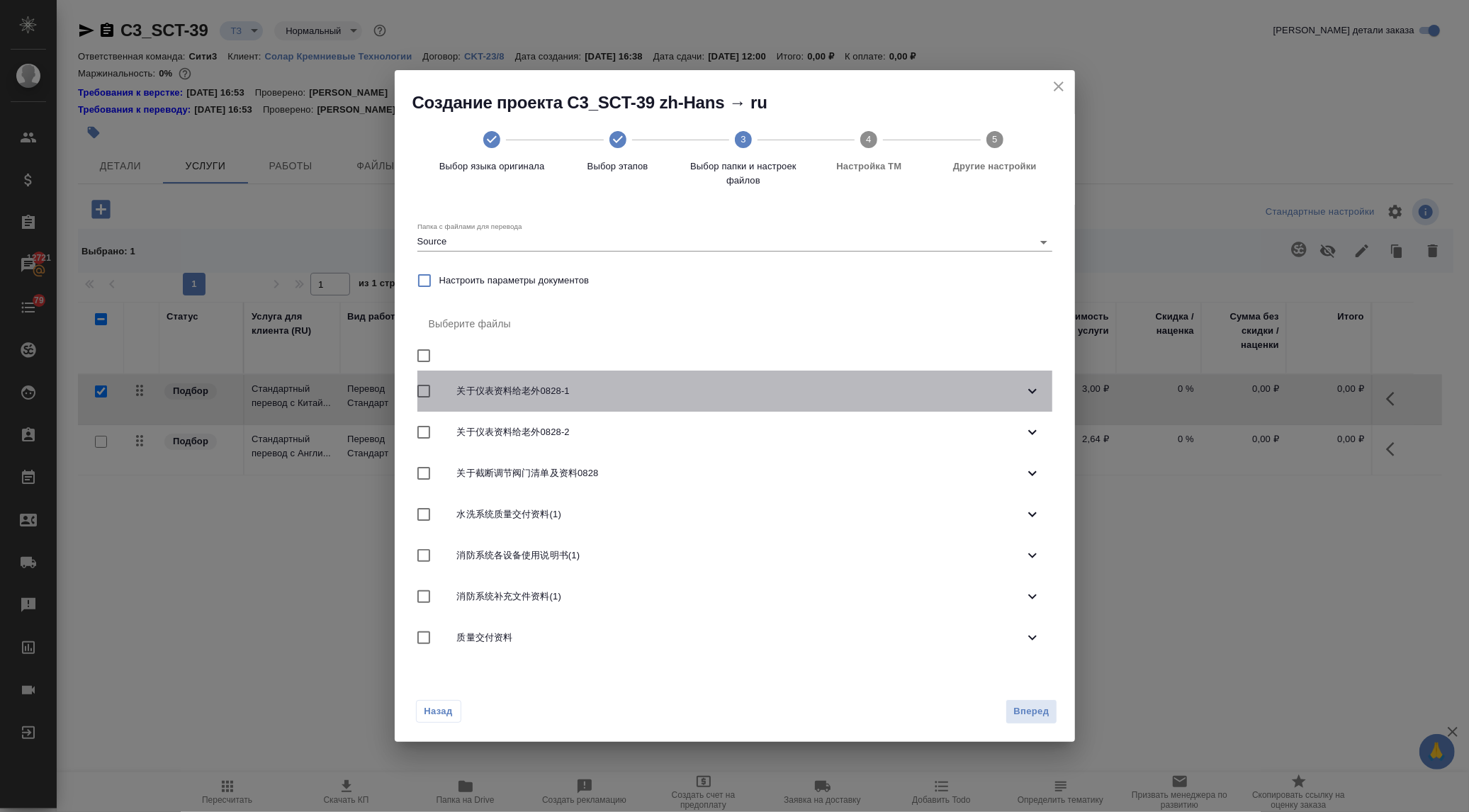
click at [421, 390] on input "checkbox" at bounding box center [423, 391] width 30 height 30
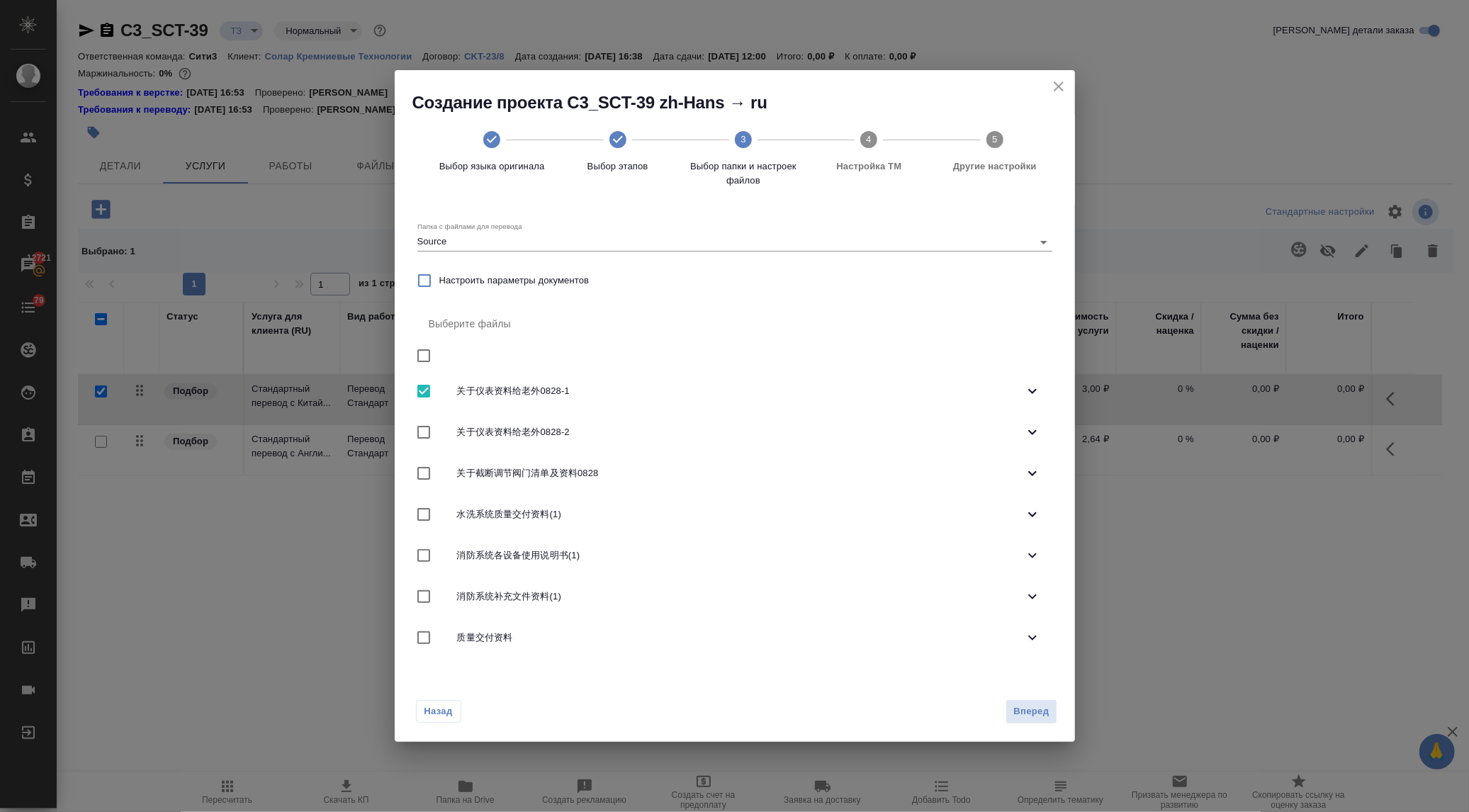
click at [421, 390] on input "checkbox" at bounding box center [423, 391] width 30 height 30
checkbox input "false"
click at [424, 634] on input "checkbox" at bounding box center [423, 637] width 30 height 30
checkbox input "true"
click at [1025, 710] on span "Вперед" at bounding box center [1031, 711] width 36 height 16
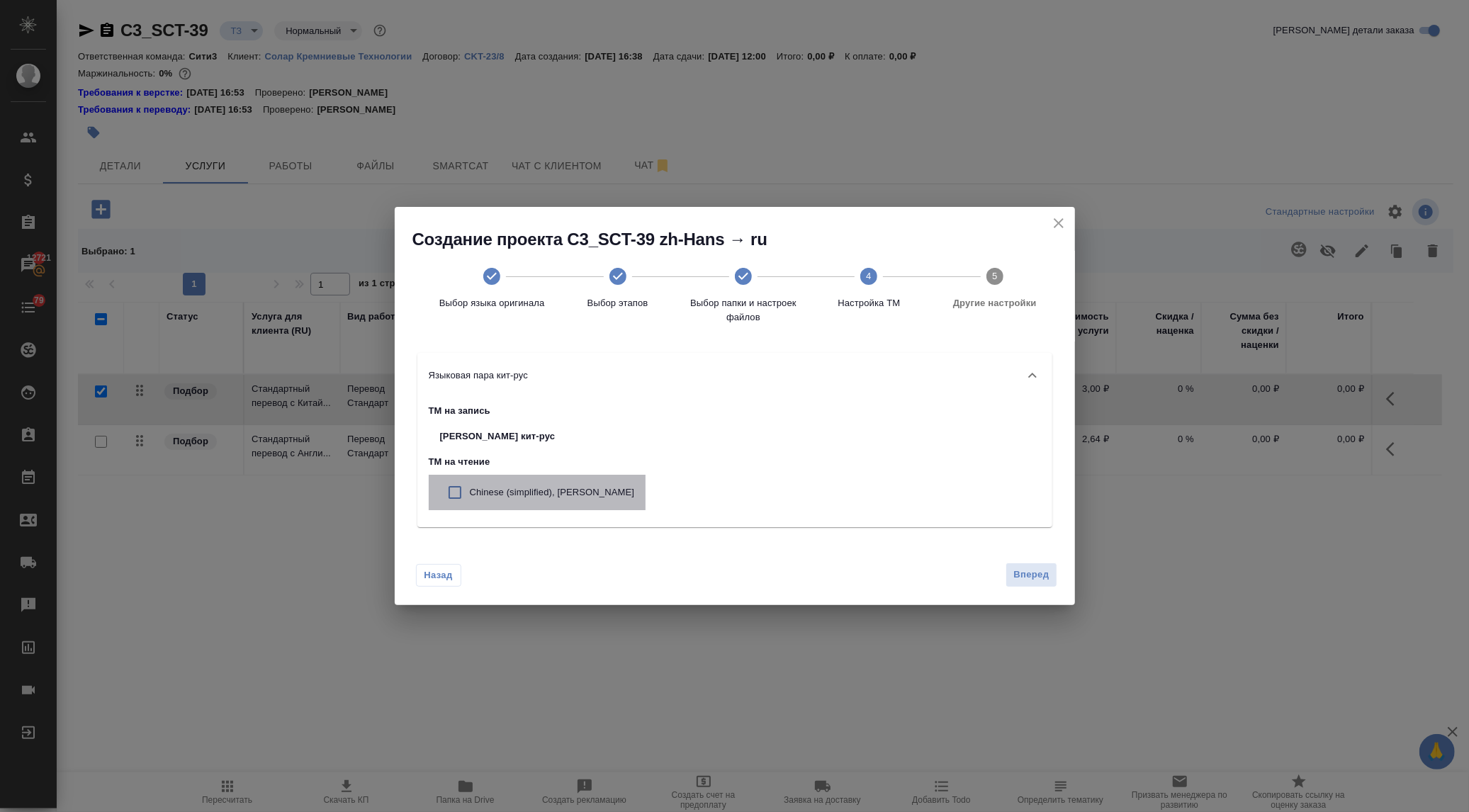
click at [603, 487] on p "Chinese (simplified), [PERSON_NAME]" at bounding box center [552, 492] width 165 height 14
checkbox input "true"
click at [1043, 572] on span "Вперед" at bounding box center [1031, 574] width 36 height 16
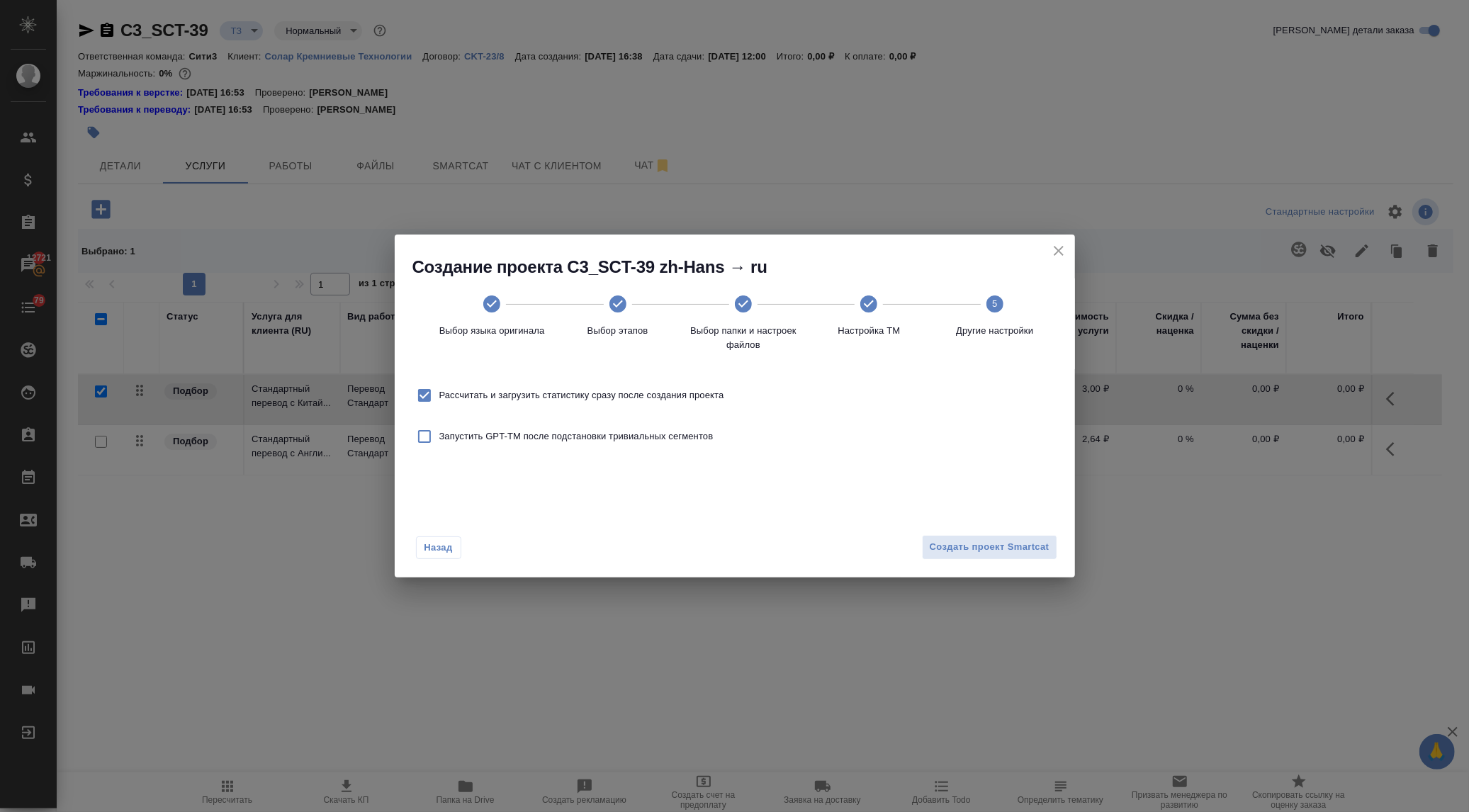
click at [421, 390] on input "Рассчитать и загрузить статистику сразу после создания проекта" at bounding box center [424, 395] width 30 height 30
checkbox input "false"
click at [945, 544] on span "Создать проект Smartcat" at bounding box center [989, 547] width 120 height 16
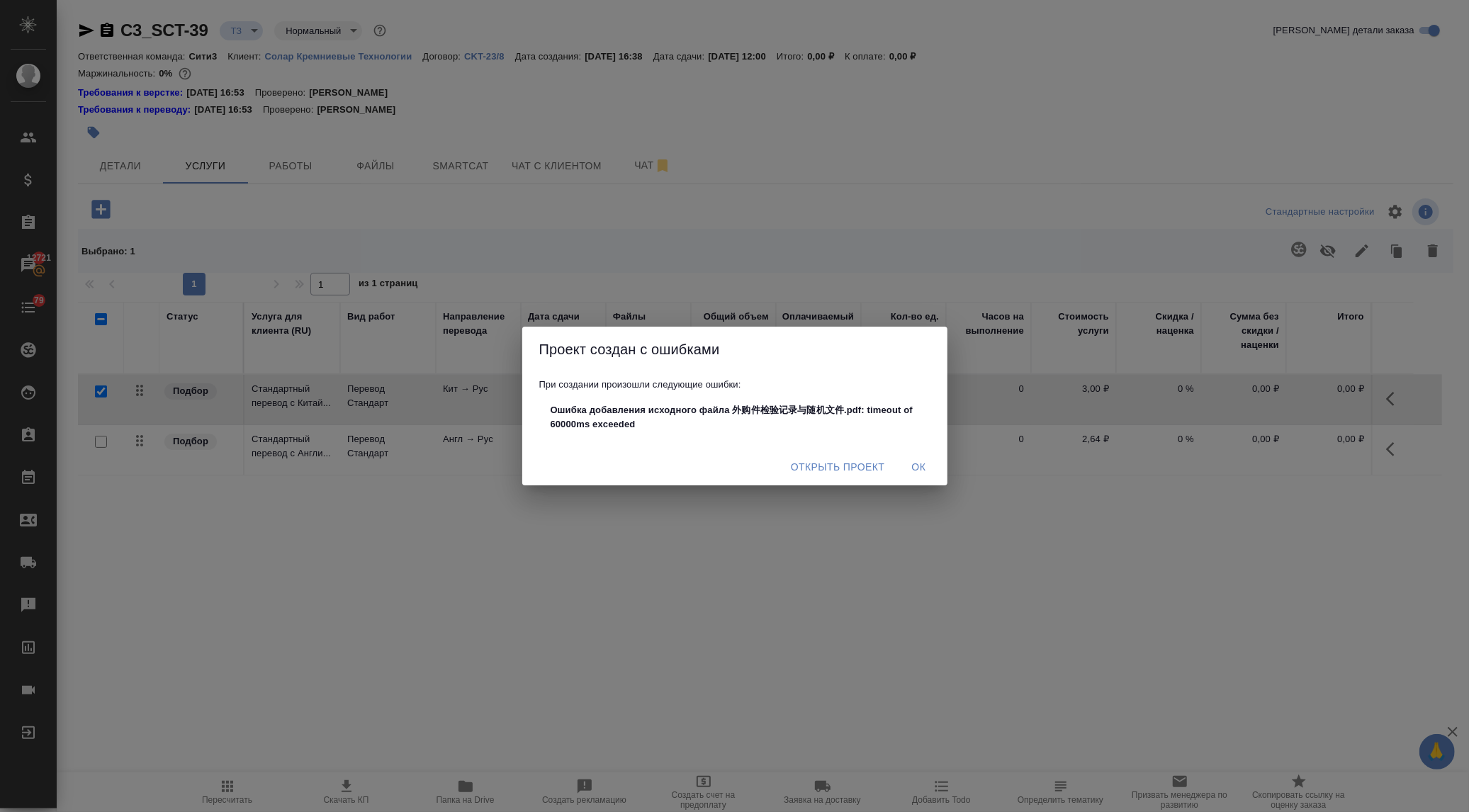
click at [916, 465] on span "Ок" at bounding box center [919, 467] width 34 height 18
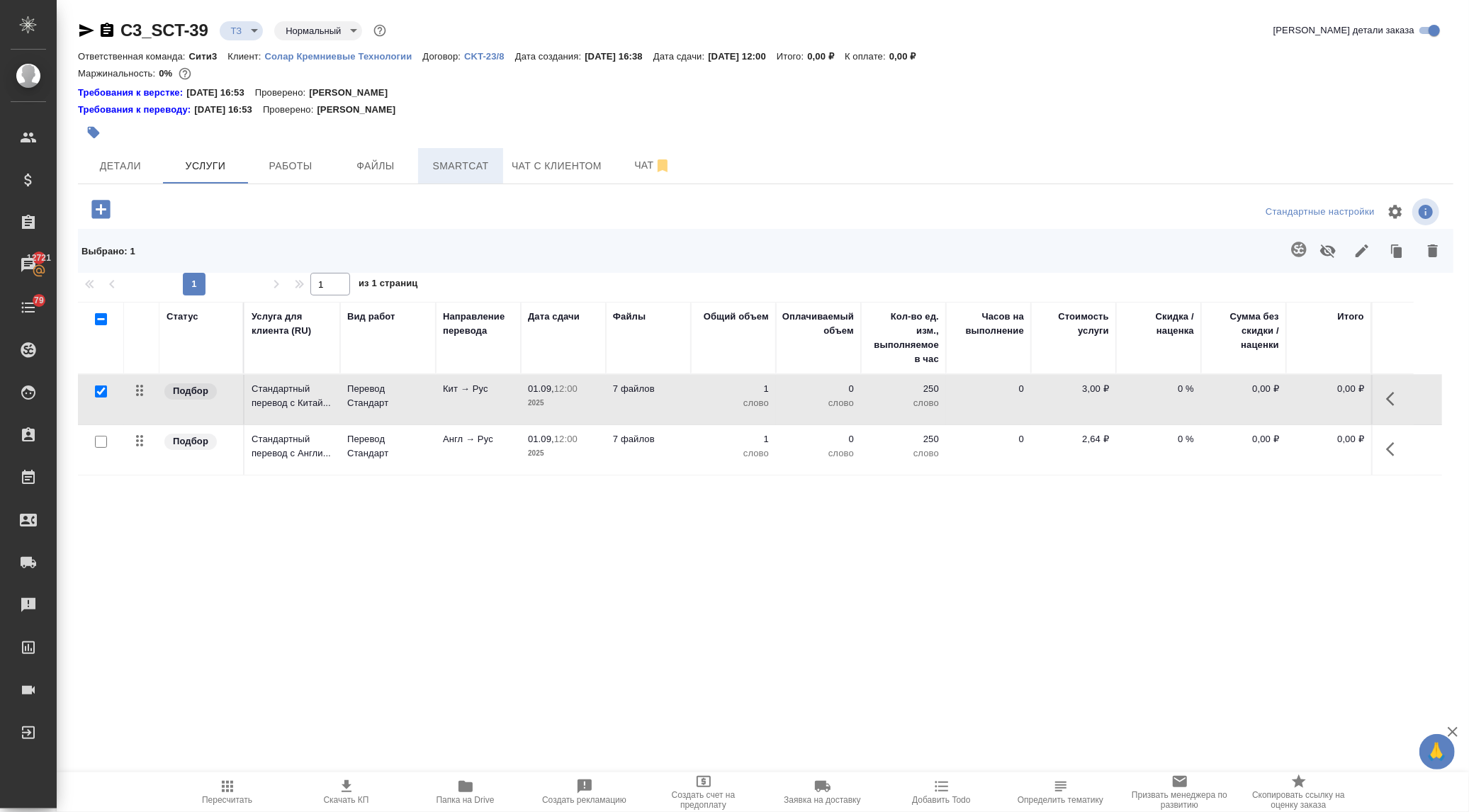
click at [463, 167] on span "Smartcat" at bounding box center [460, 166] width 68 height 18
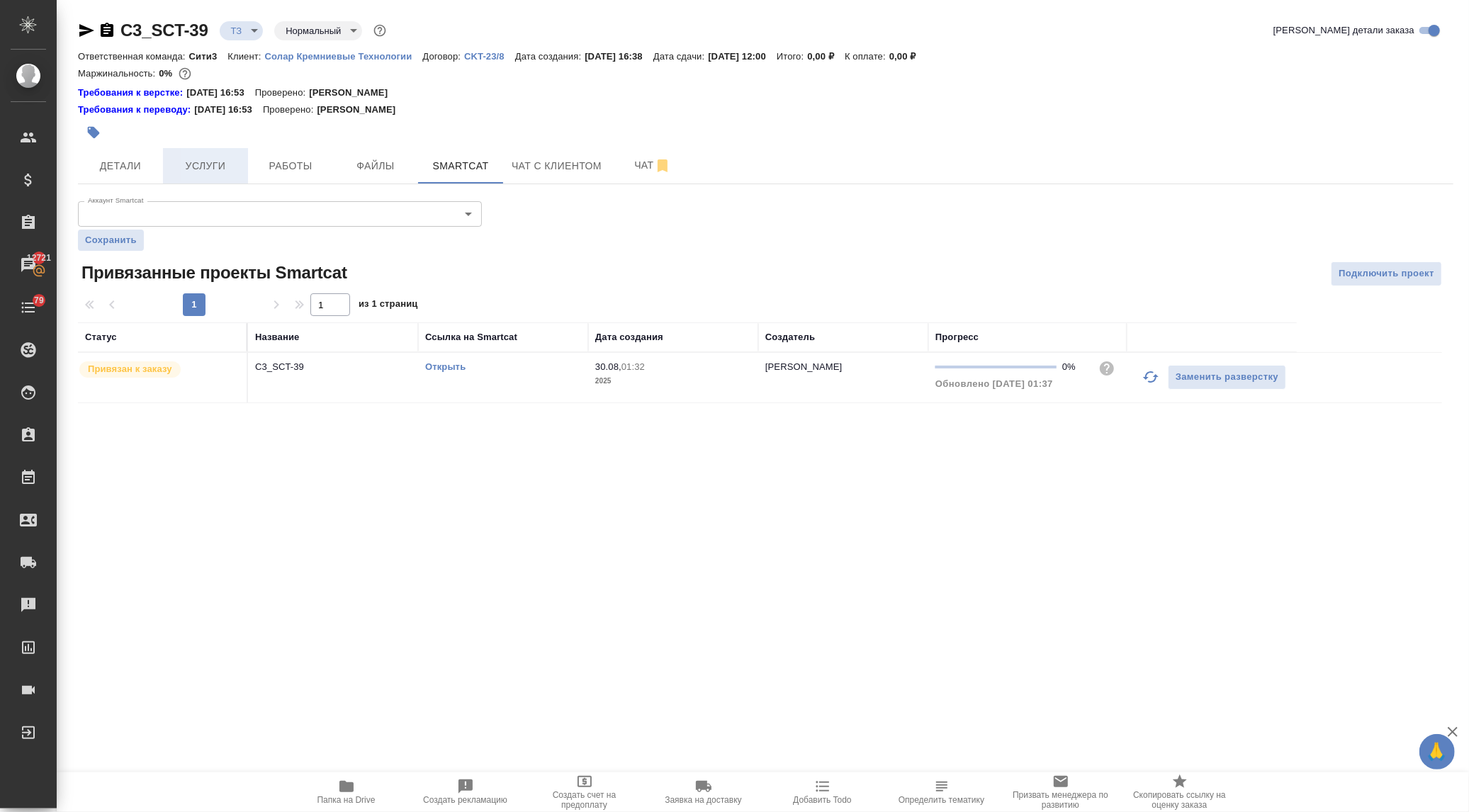
click at [200, 166] on span "Услуги" at bounding box center [206, 166] width 68 height 18
